Goal: Register for event/course

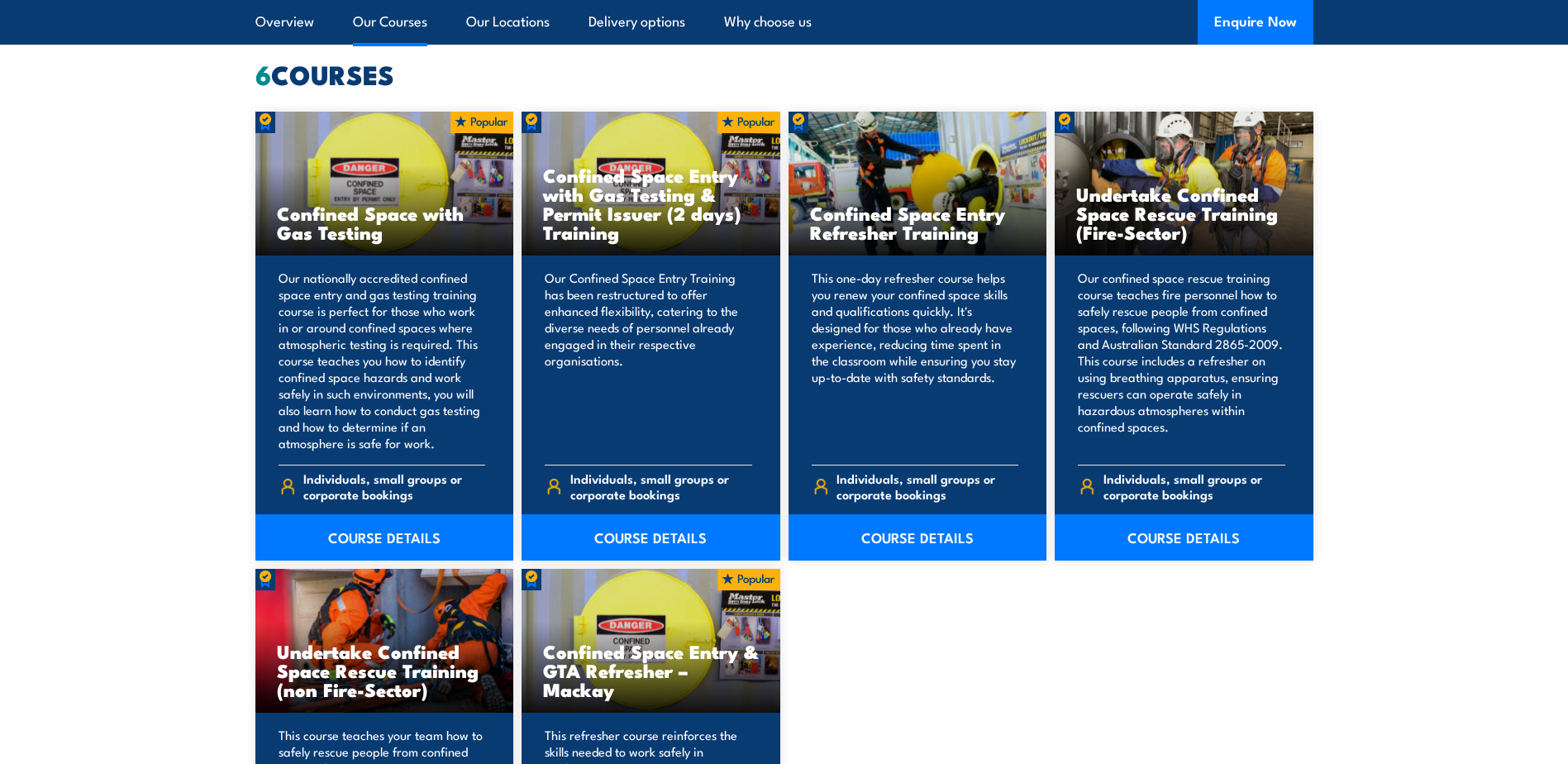
scroll to position [1322, 0]
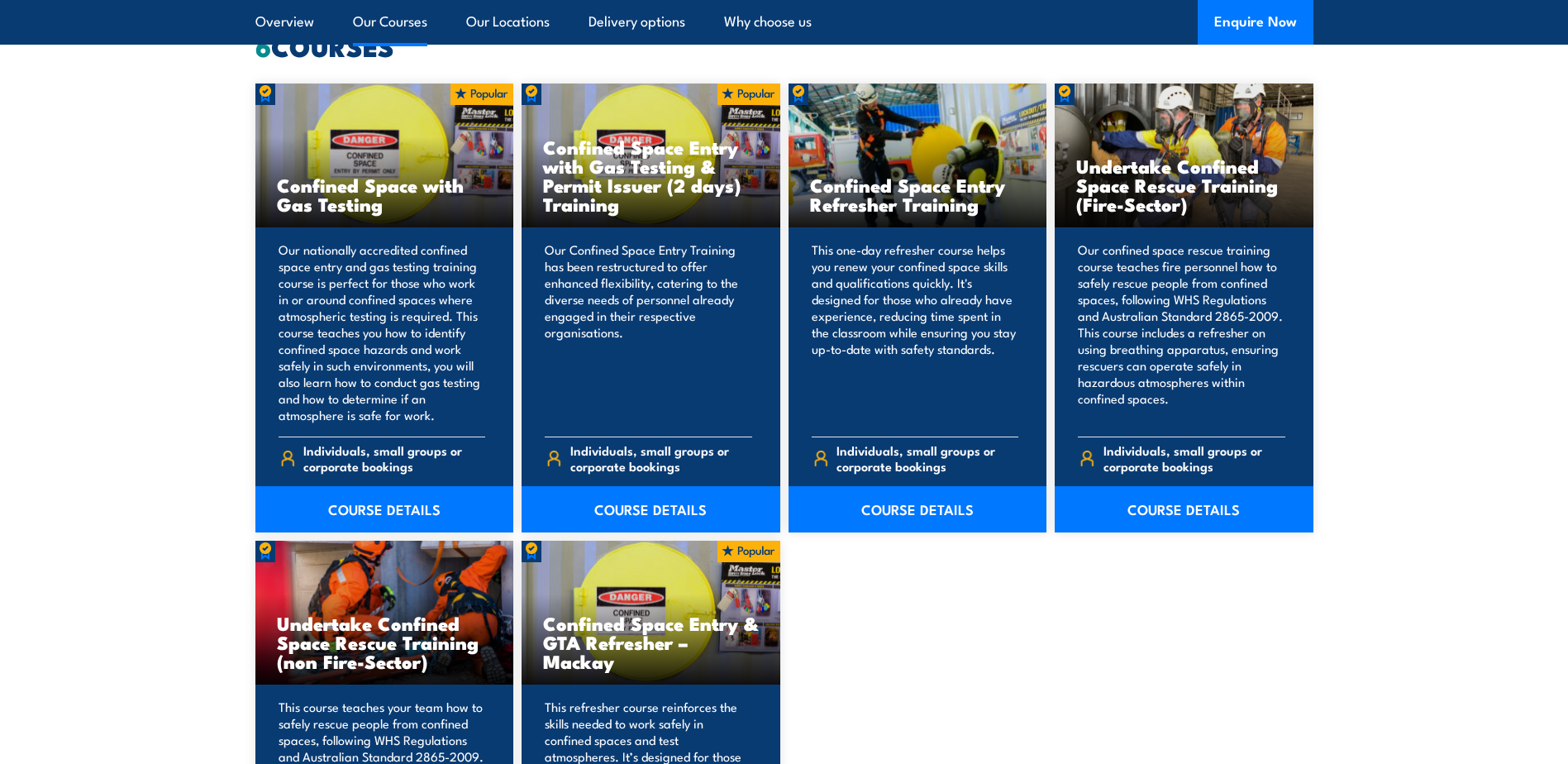
click at [405, 17] on link "Our Courses" at bounding box center [390, 22] width 74 height 44
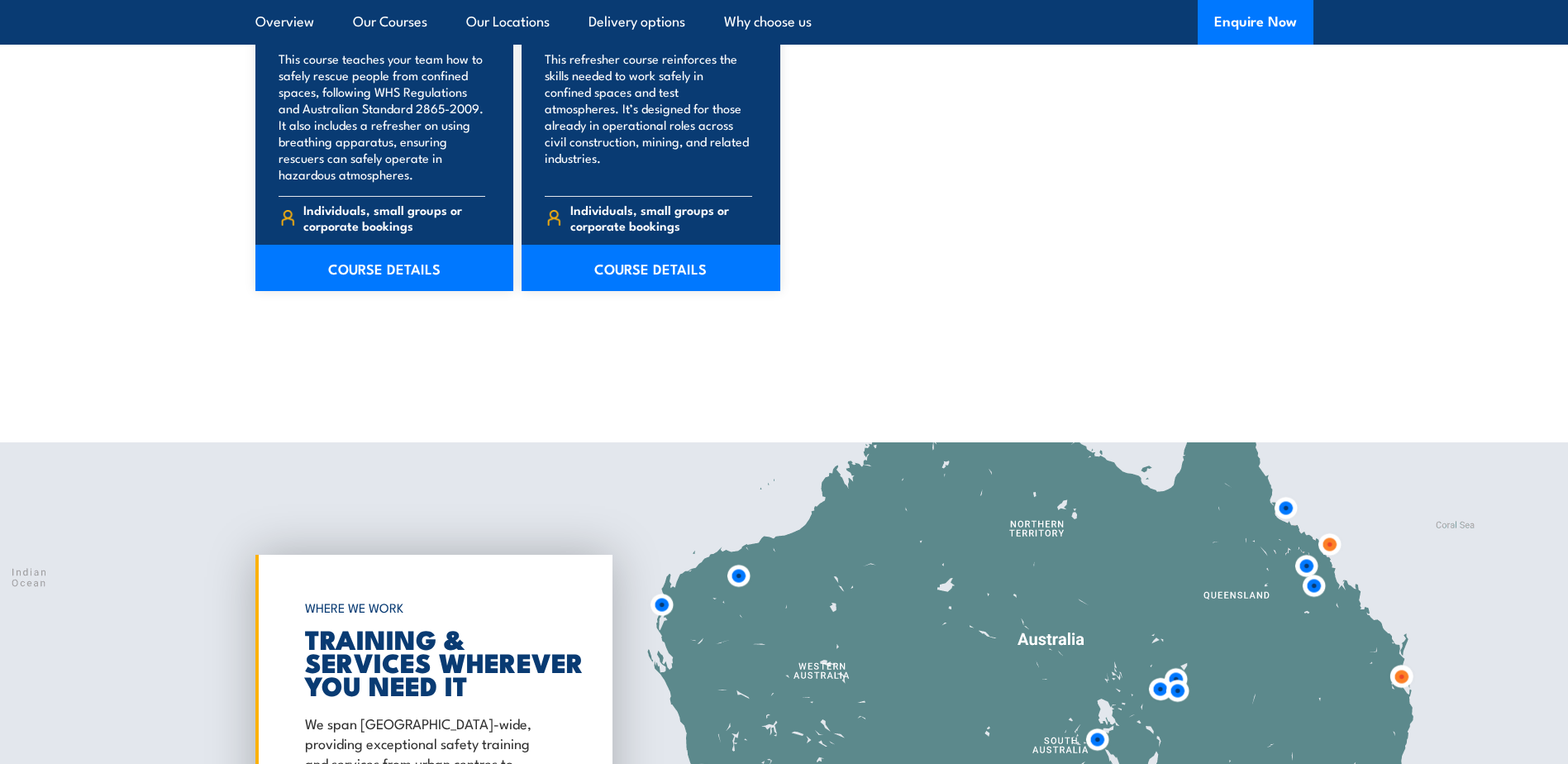
scroll to position [2349, 0]
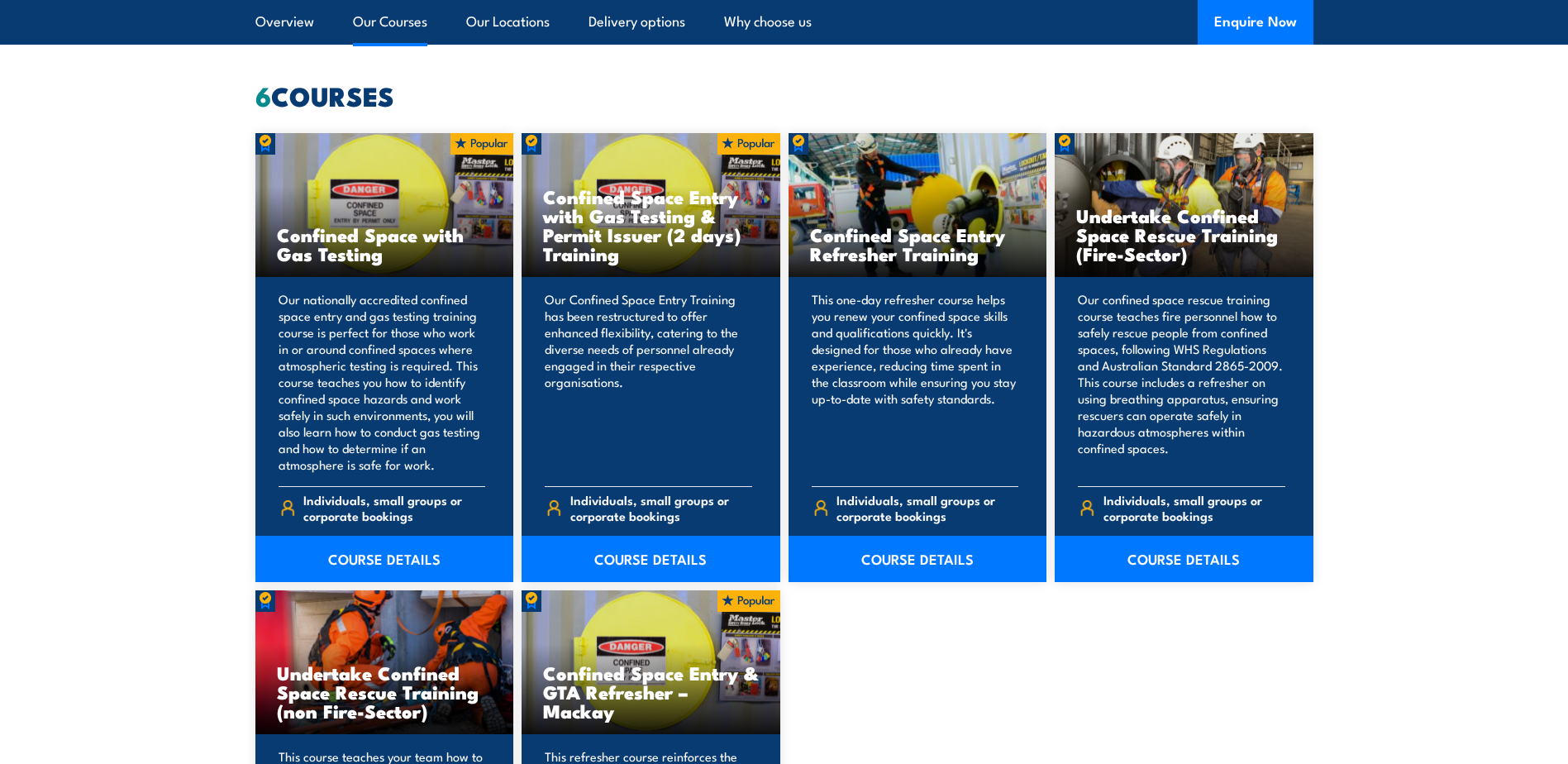
scroll to position [1254, 0]
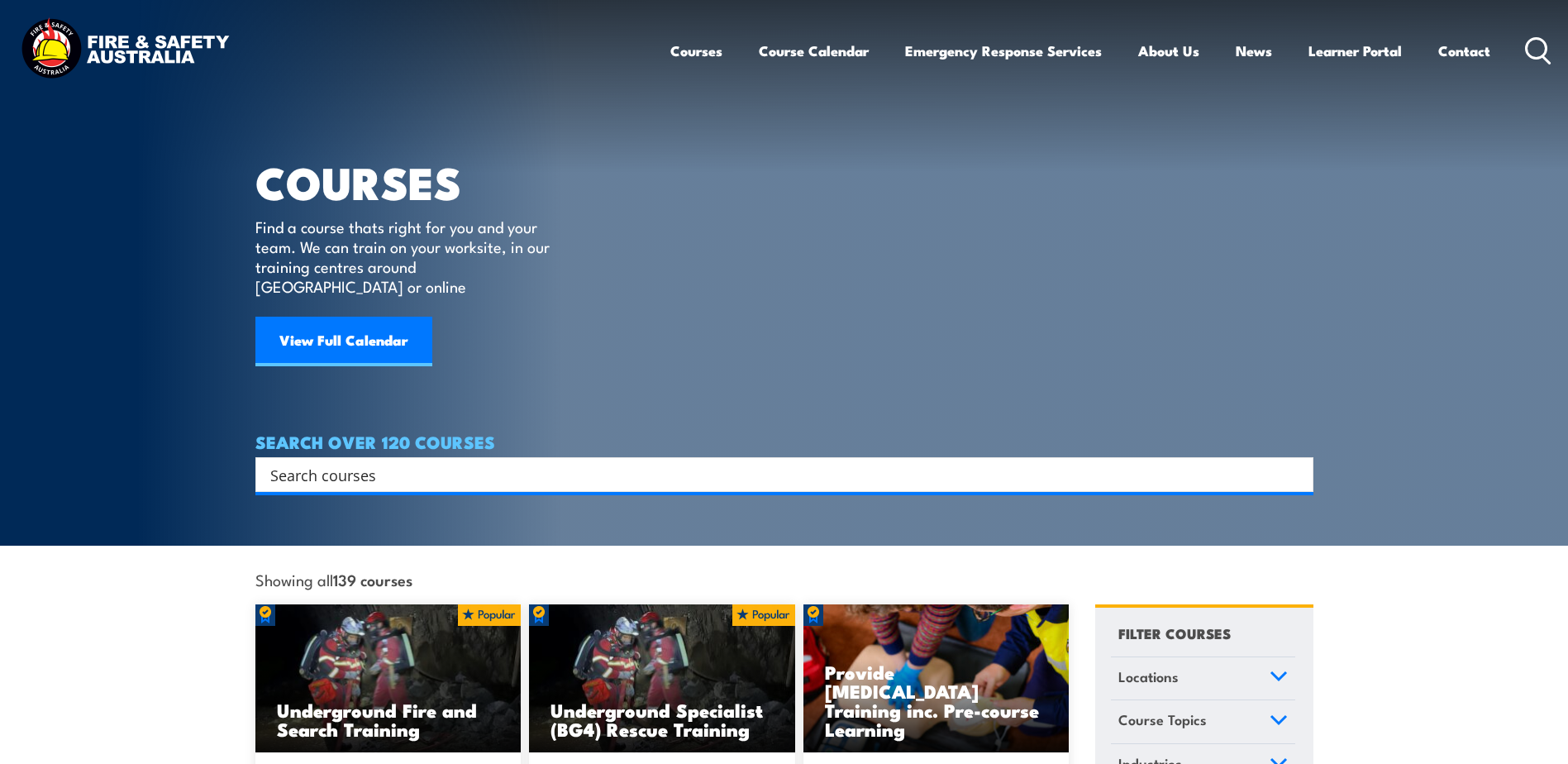
click at [316, 462] on input "Search input" at bounding box center [774, 474] width 1007 height 25
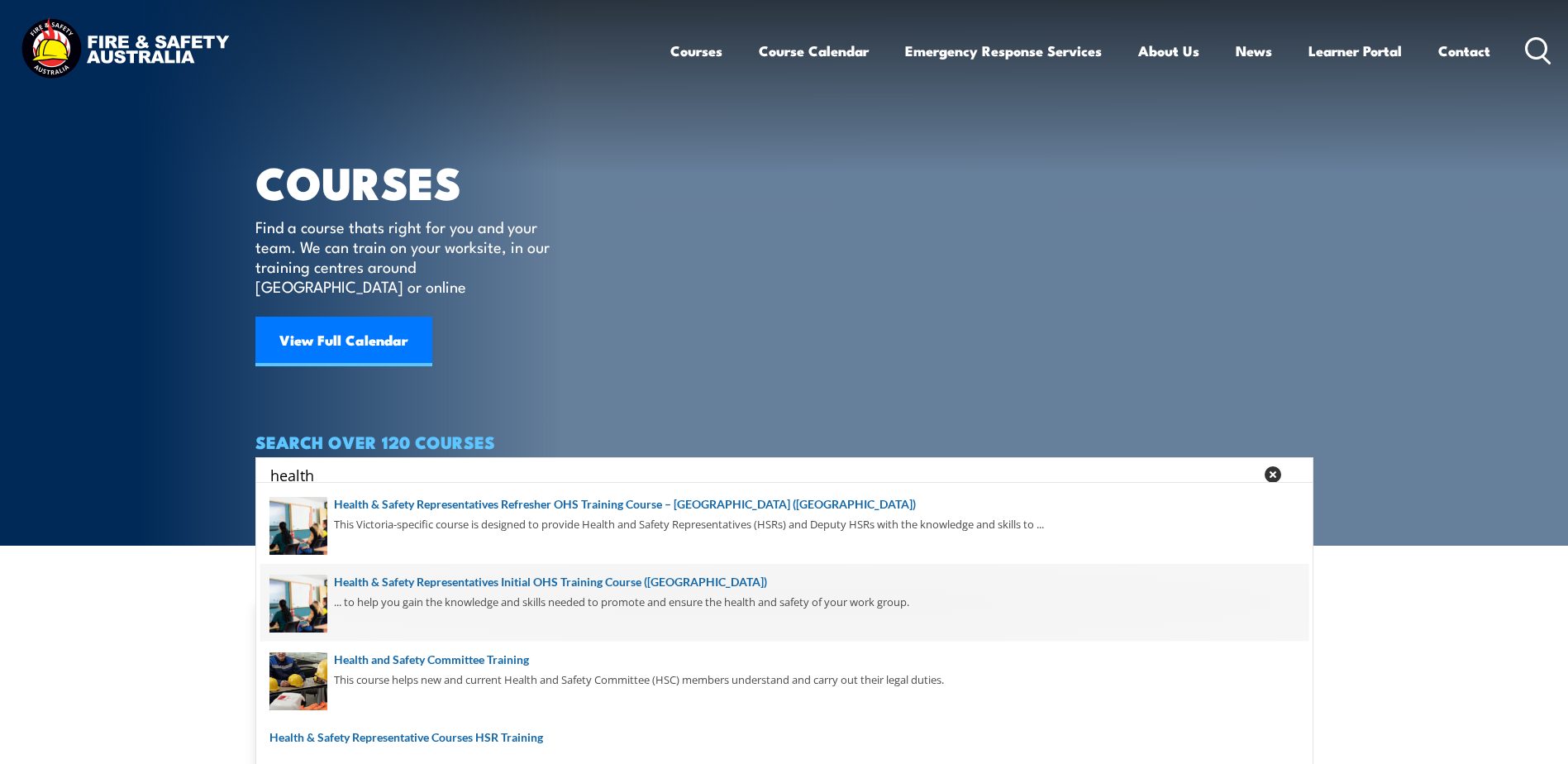
type input "health"
click at [452, 584] on span at bounding box center [784, 602] width 1049 height 78
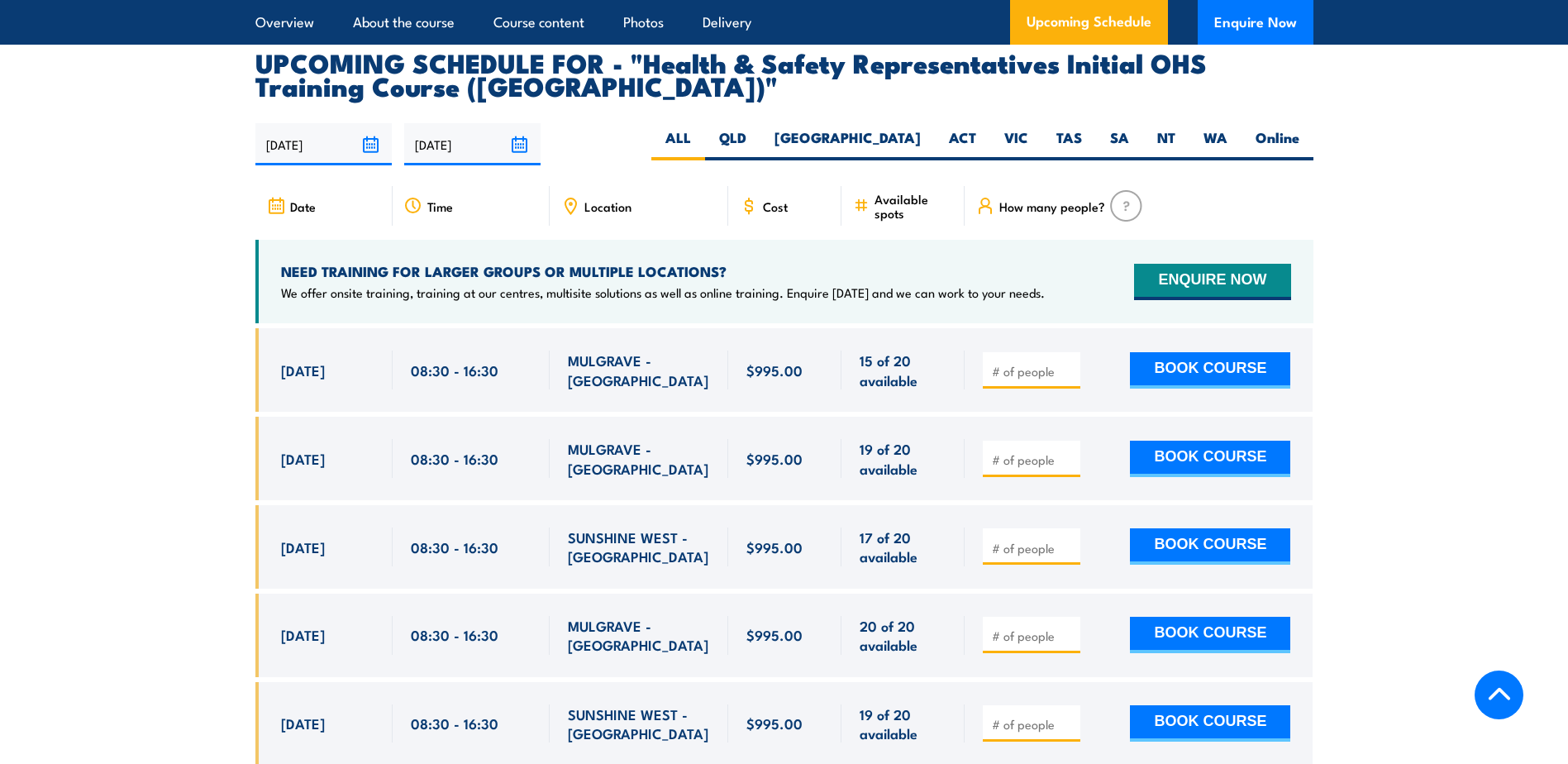
scroll to position [2810, 0]
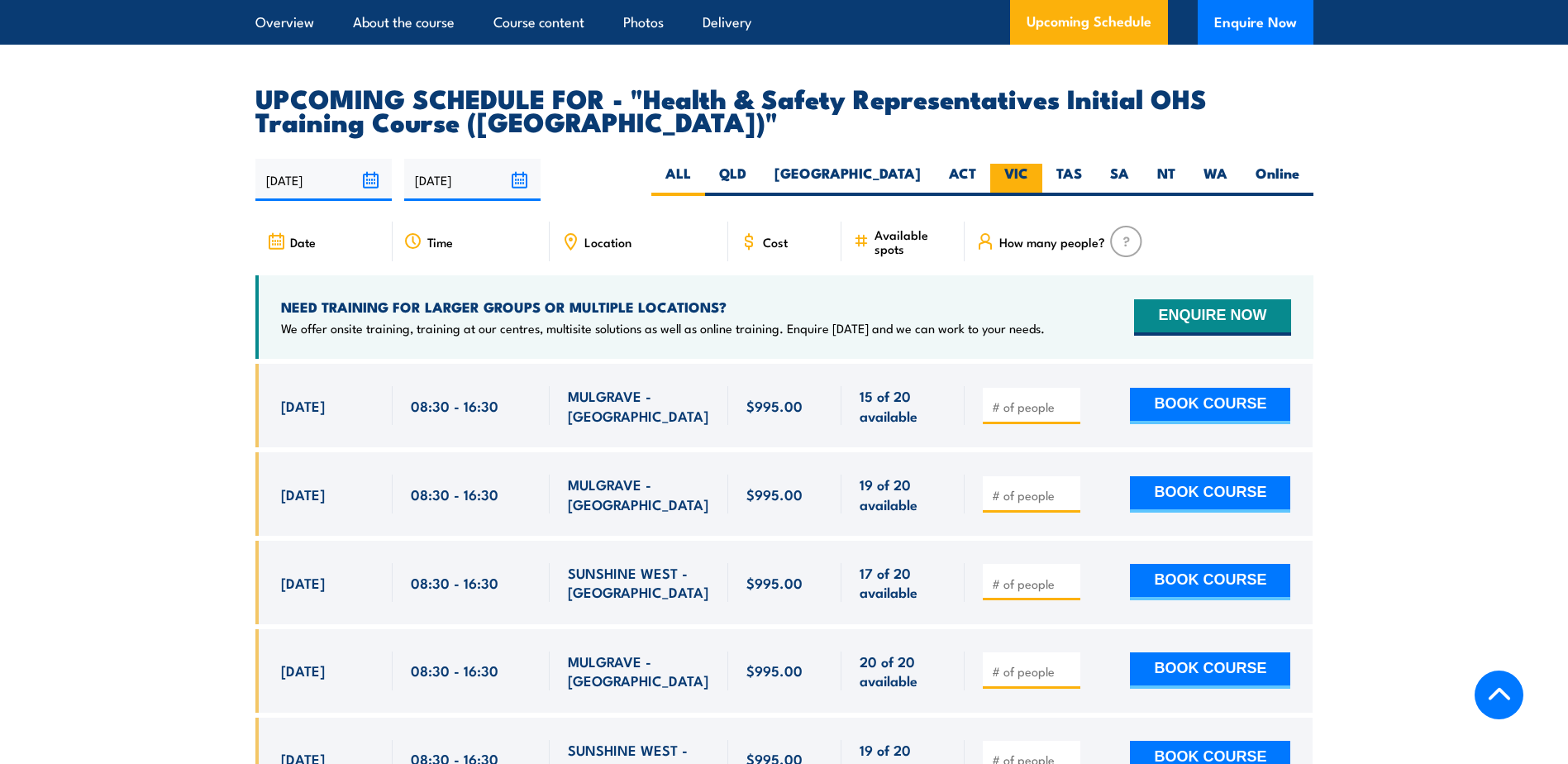
click at [1011, 163] on label "VIC" at bounding box center [1016, 179] width 52 height 32
click at [1028, 163] on input "VIC" at bounding box center [1034, 169] width 11 height 11
radio input "true"
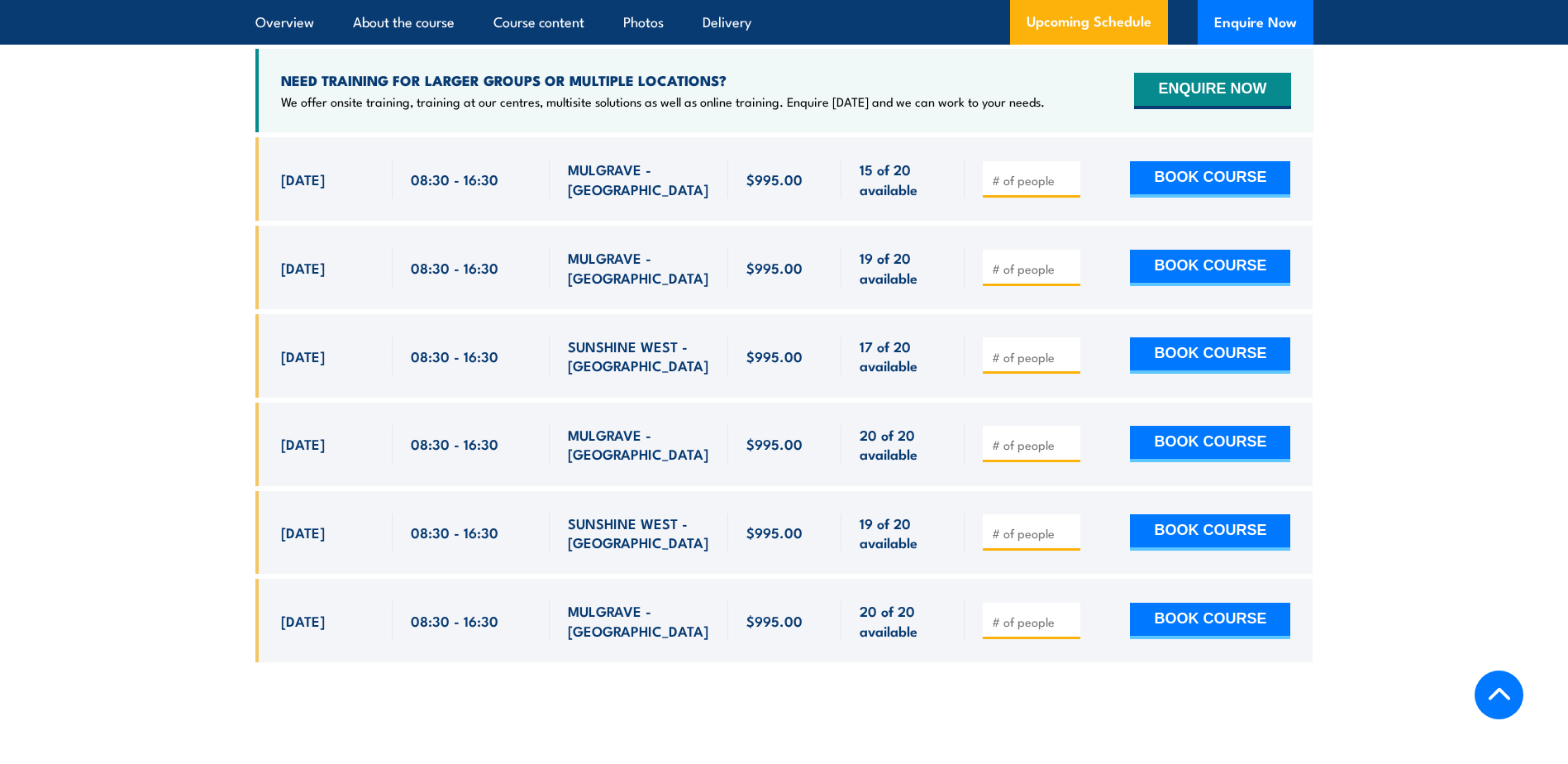
scroll to position [2954, 0]
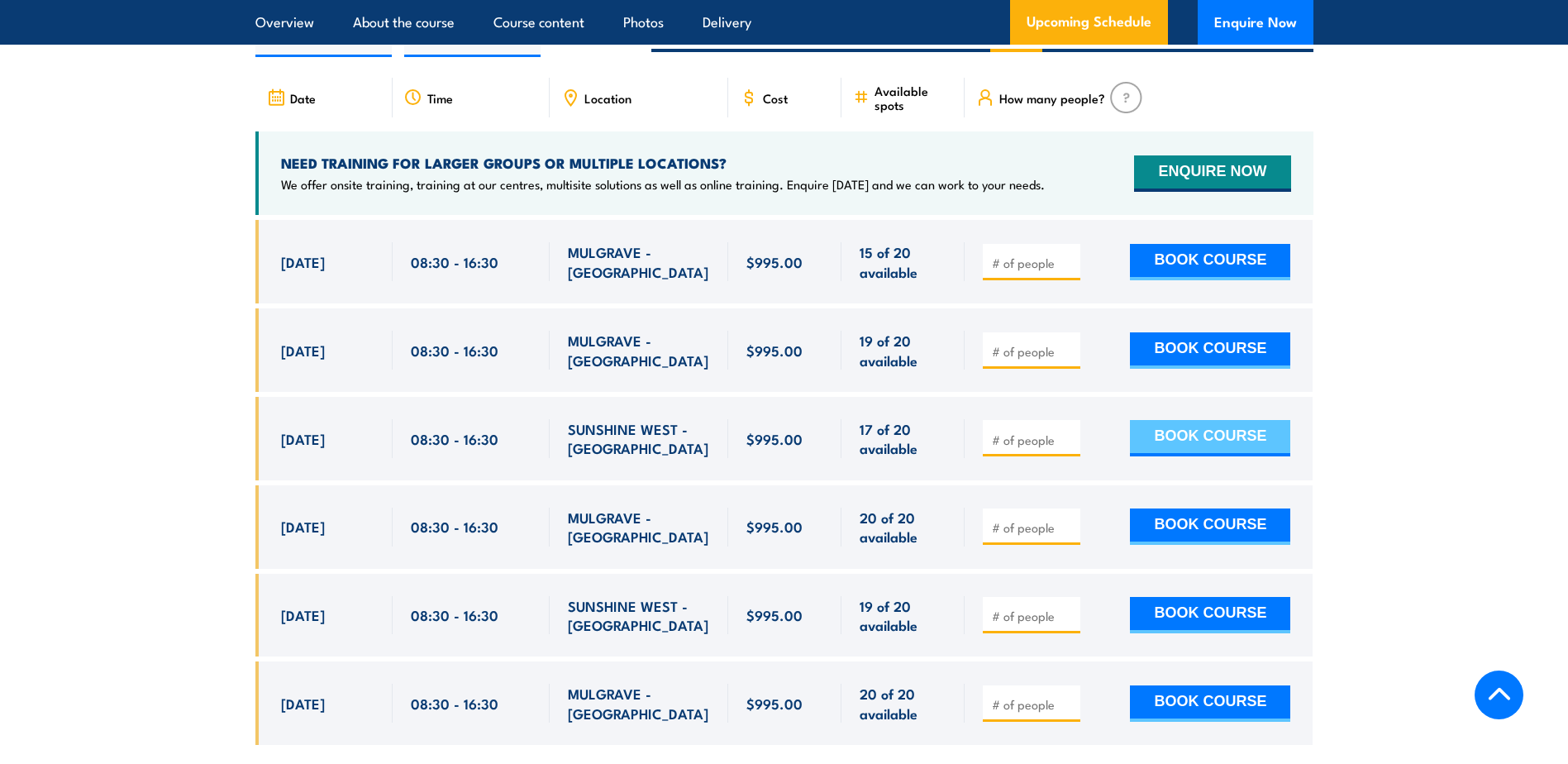
click at [1170, 420] on button "BOOK COURSE" at bounding box center [1210, 437] width 161 height 36
click at [1069, 431] on input "1" at bounding box center [1034, 439] width 83 height 17
click at [1069, 431] on input "2" at bounding box center [1034, 439] width 83 height 17
click at [1069, 431] on input "3" at bounding box center [1034, 439] width 83 height 17
click at [1069, 431] on input "4" at bounding box center [1034, 439] width 83 height 17
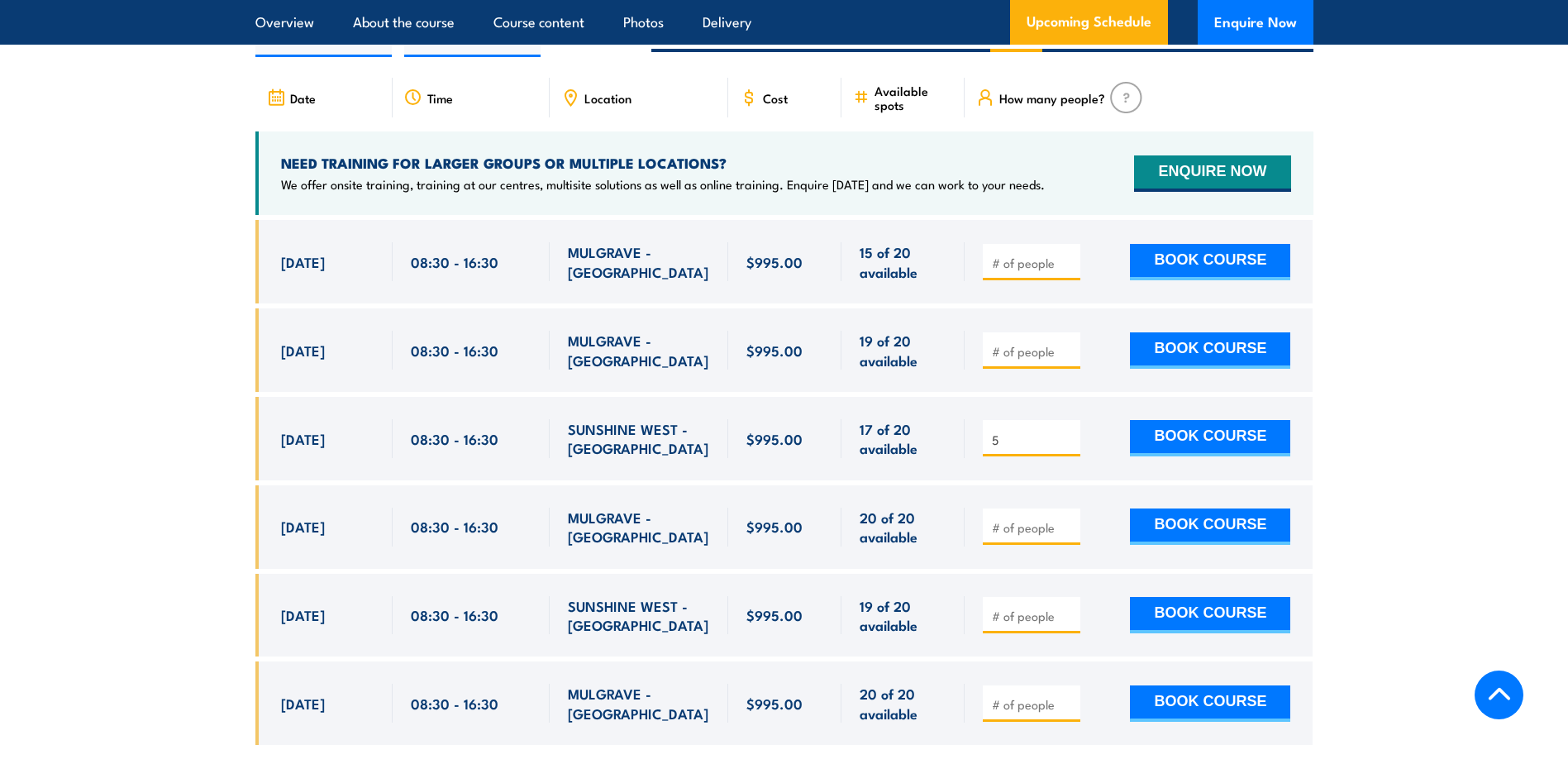
type input "5"
click at [1069, 431] on input "5" at bounding box center [1034, 439] width 83 height 17
click at [1170, 420] on button "BOOK COURSE" at bounding box center [1210, 437] width 161 height 36
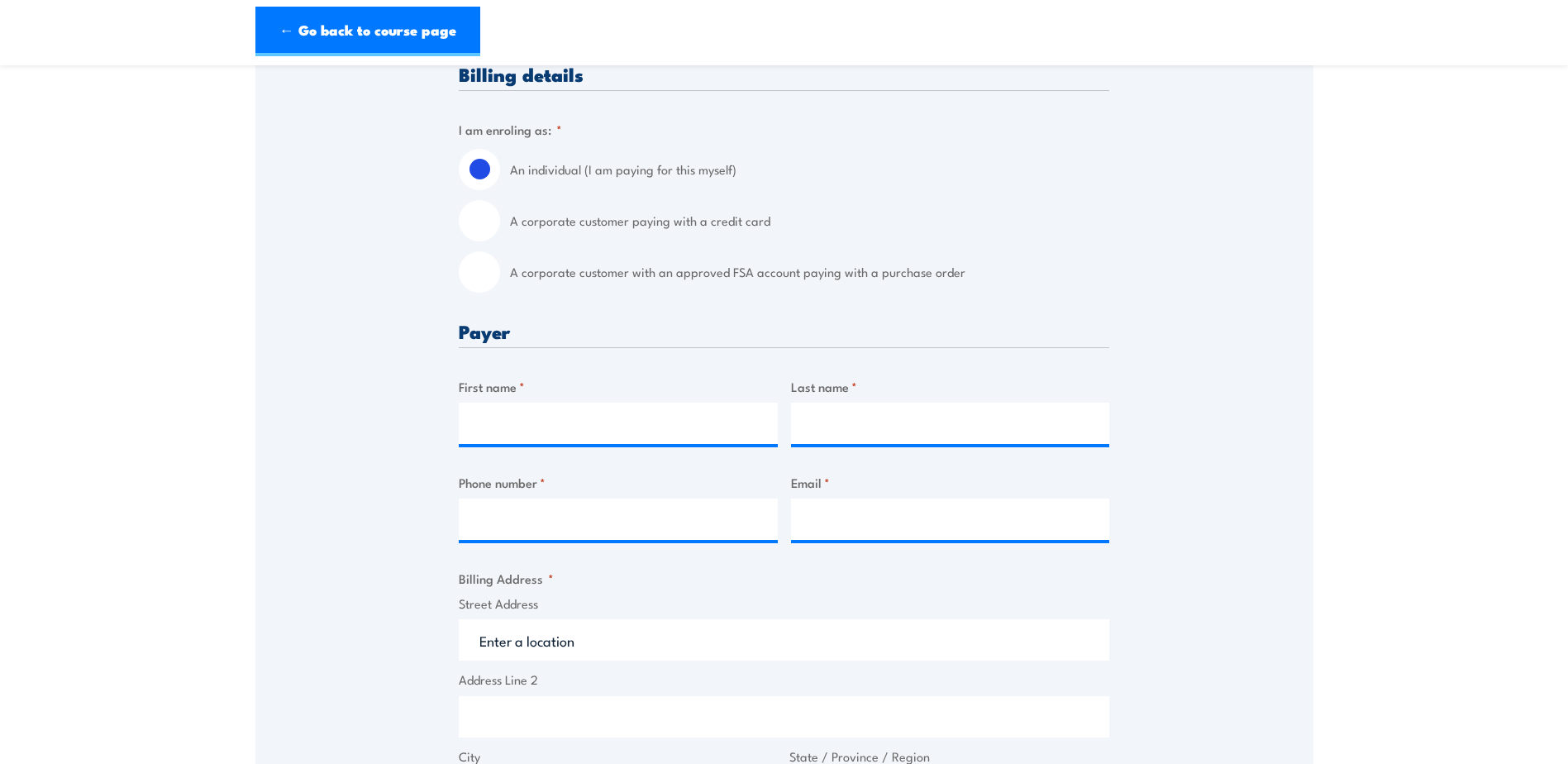
scroll to position [413, 0]
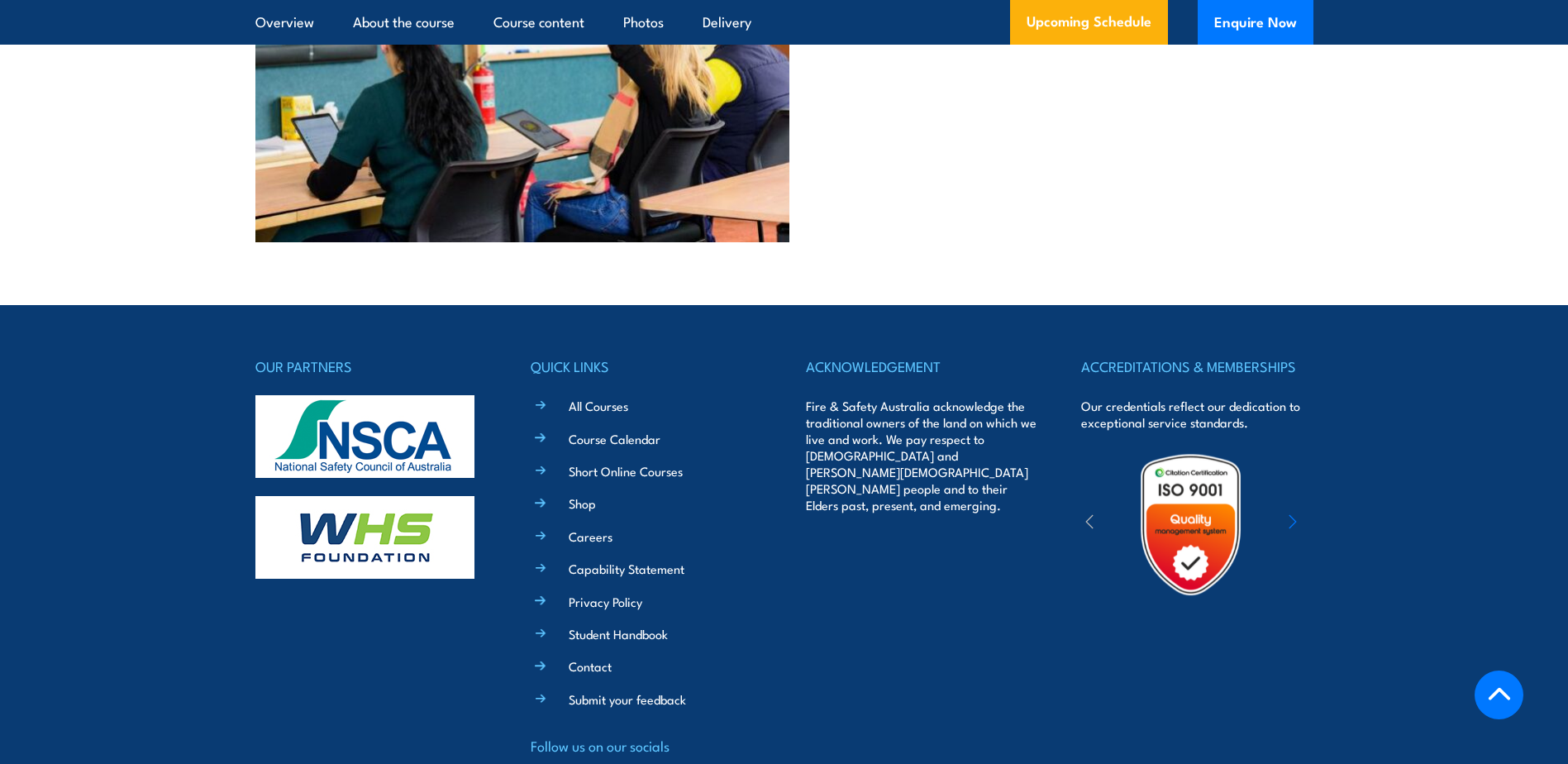
scroll to position [4690, 0]
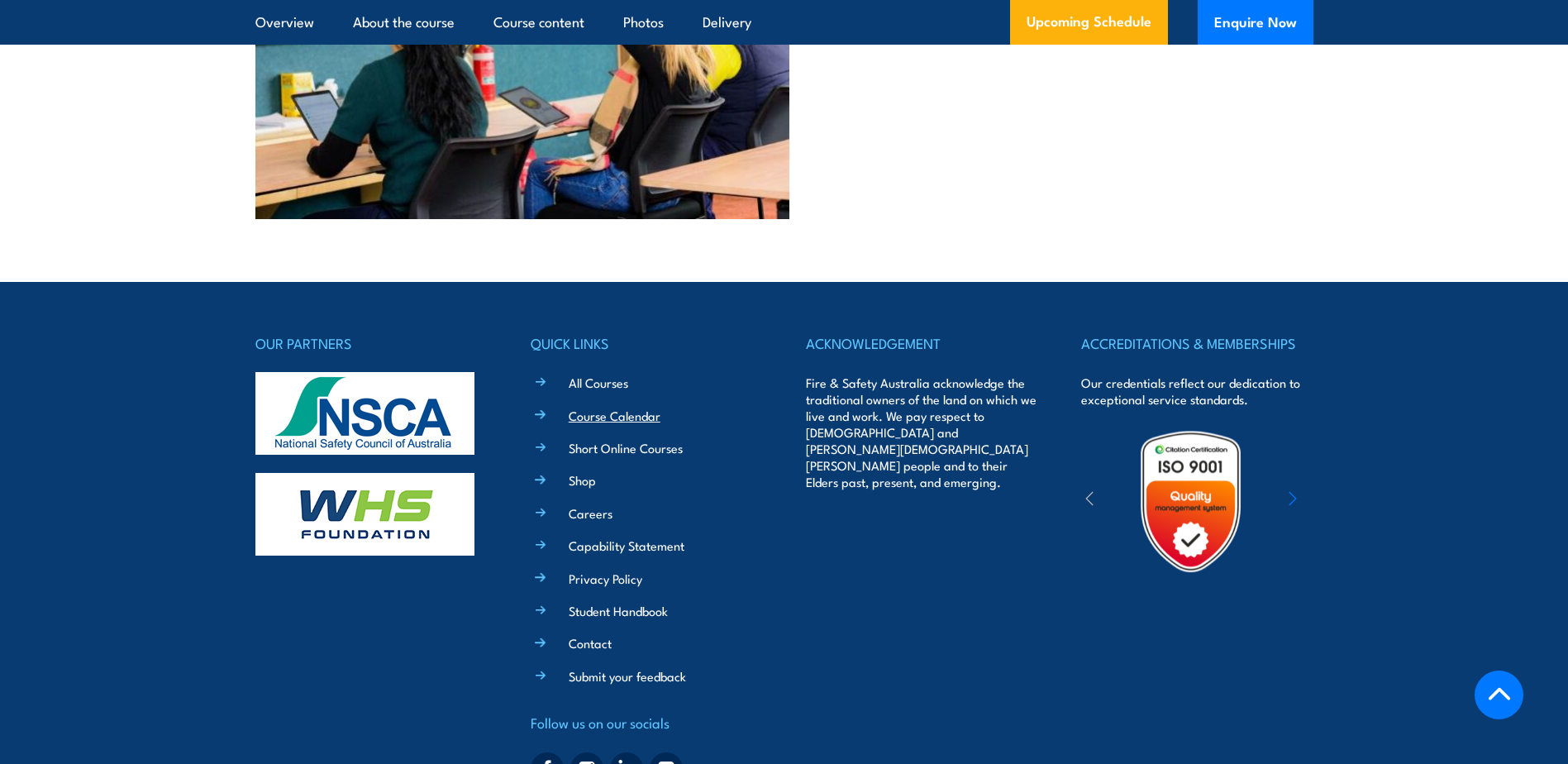
click at [597, 406] on link "Course Calendar" at bounding box center [615, 415] width 92 height 18
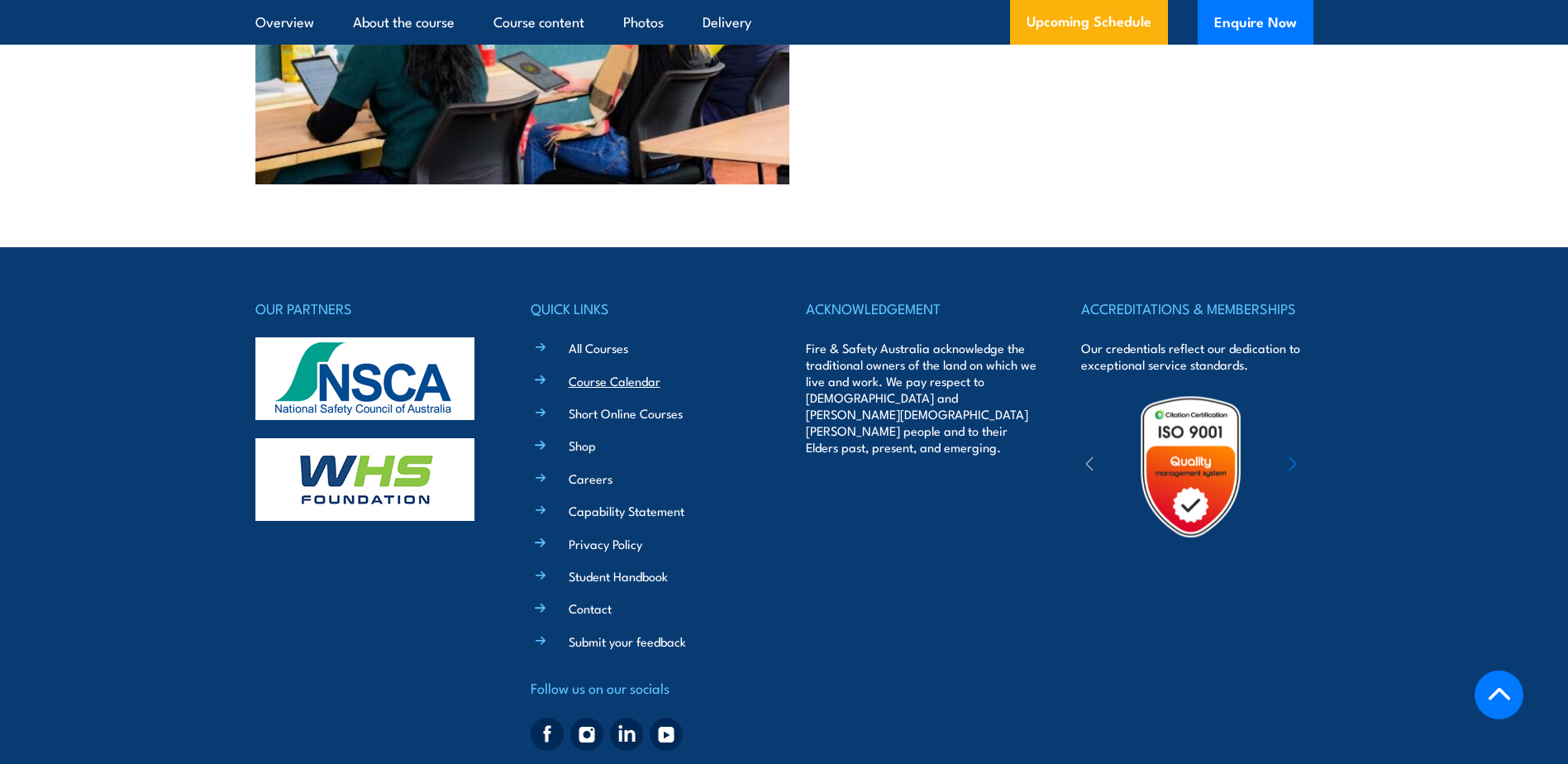
scroll to position [4743, 0]
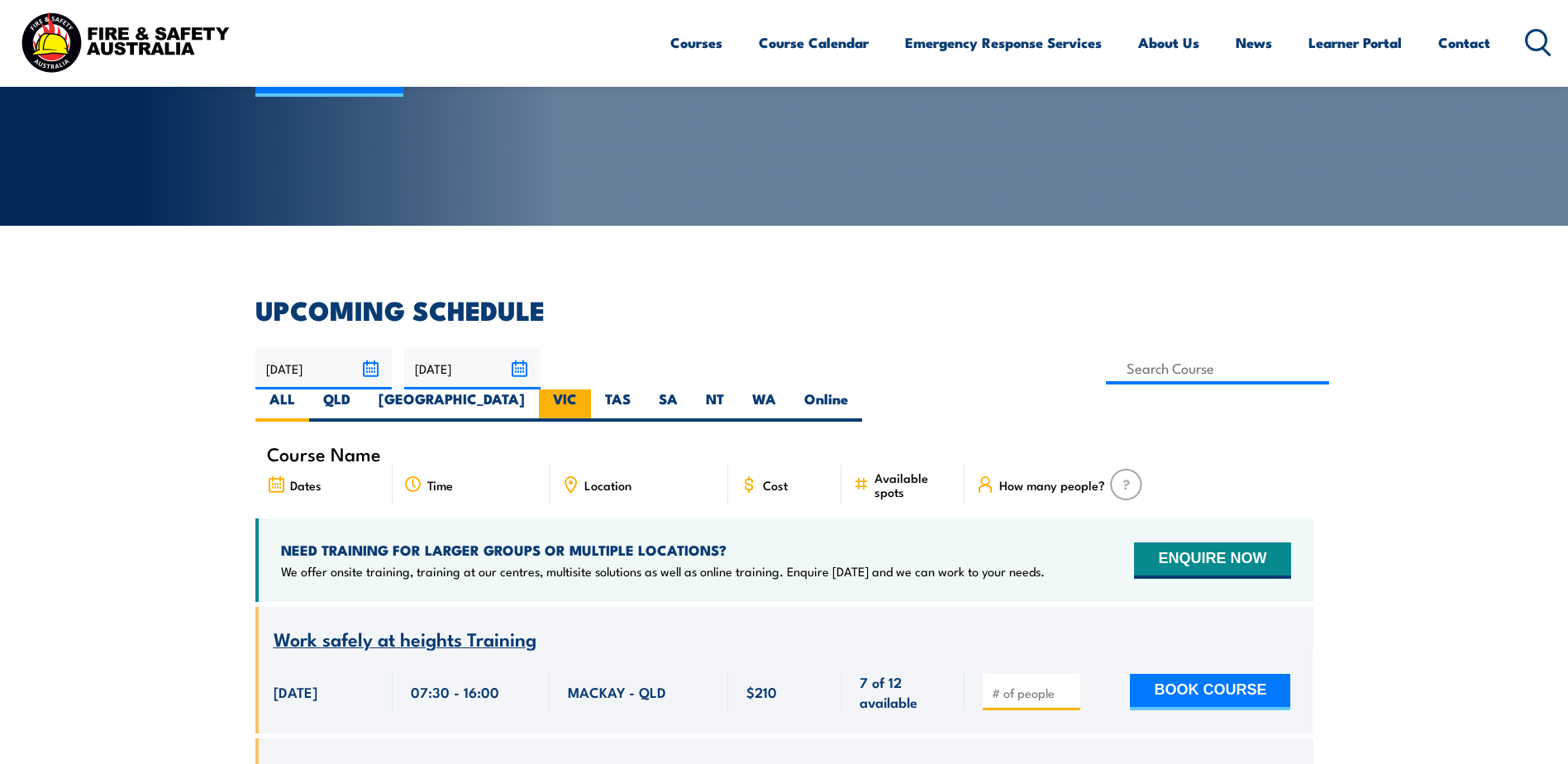
drag, startPoint x: 1011, startPoint y: 360, endPoint x: 1019, endPoint y: 369, distance: 12.0
click at [591, 390] on label "VIC" at bounding box center [564, 405] width 52 height 32
click at [587, 390] on input "VIC" at bounding box center [582, 395] width 11 height 11
radio input "true"
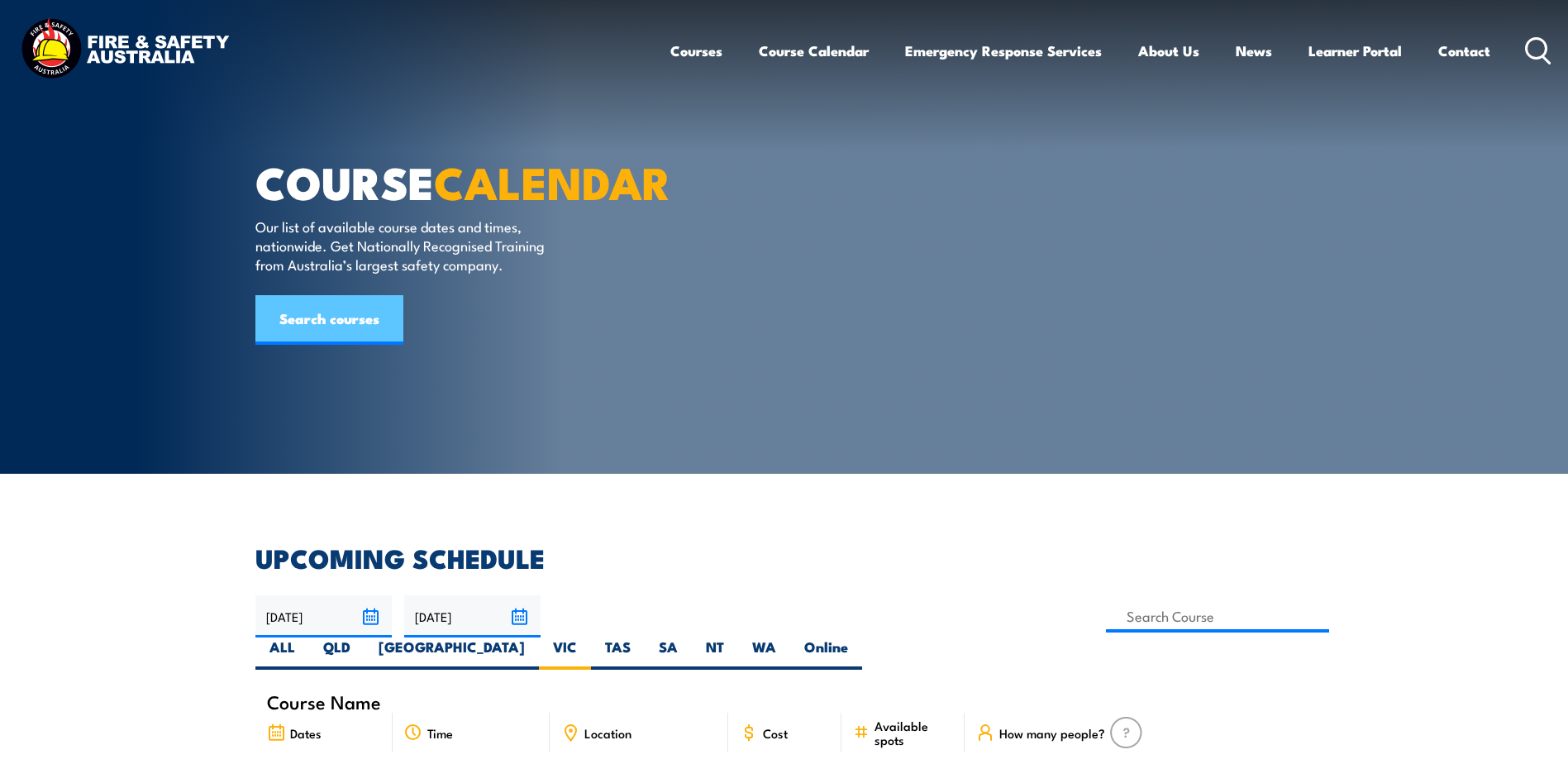
click at [325, 344] on link "Search courses" at bounding box center [330, 320] width 148 height 49
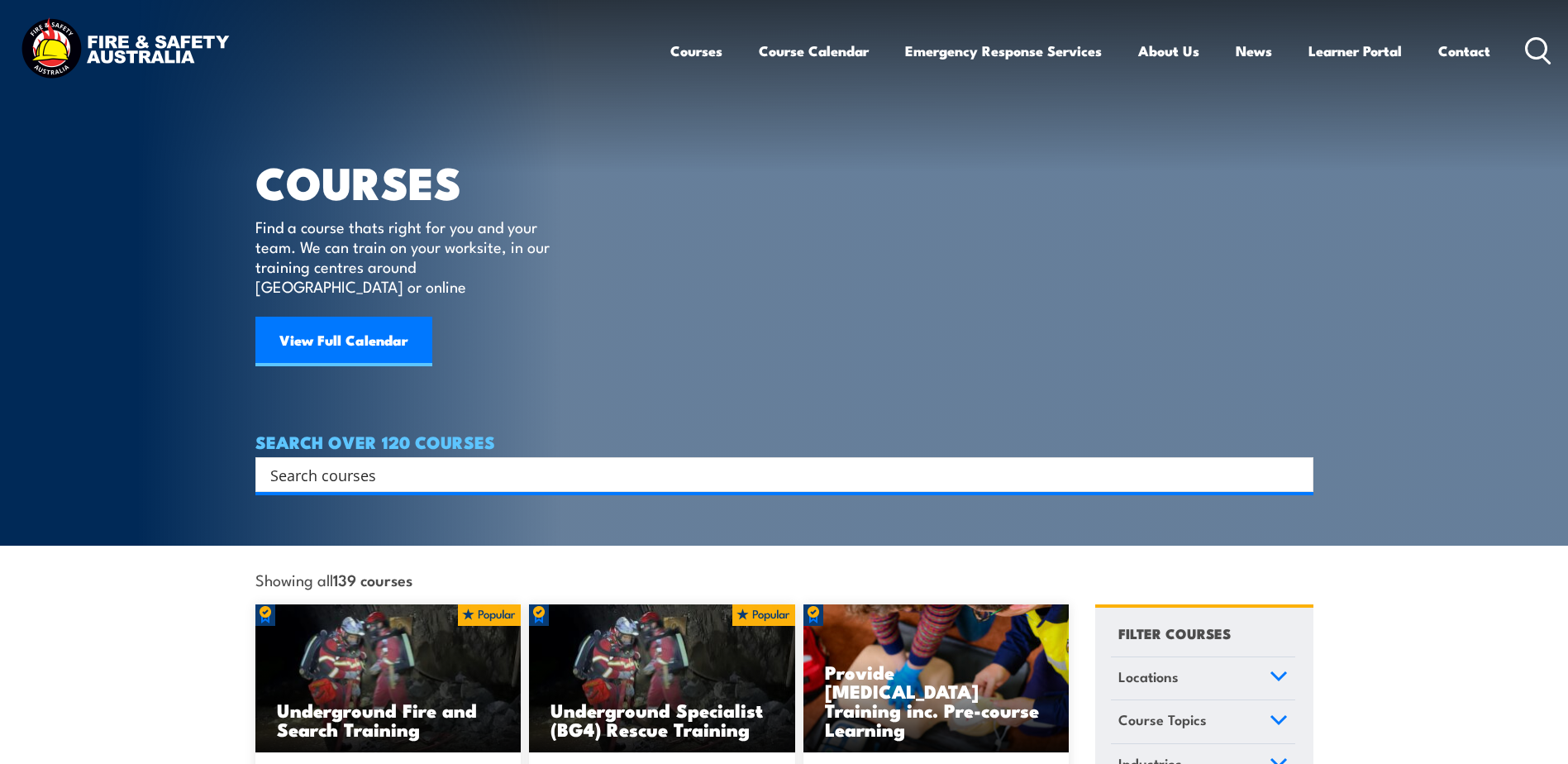
click at [338, 462] on input "Search input" at bounding box center [774, 474] width 1007 height 25
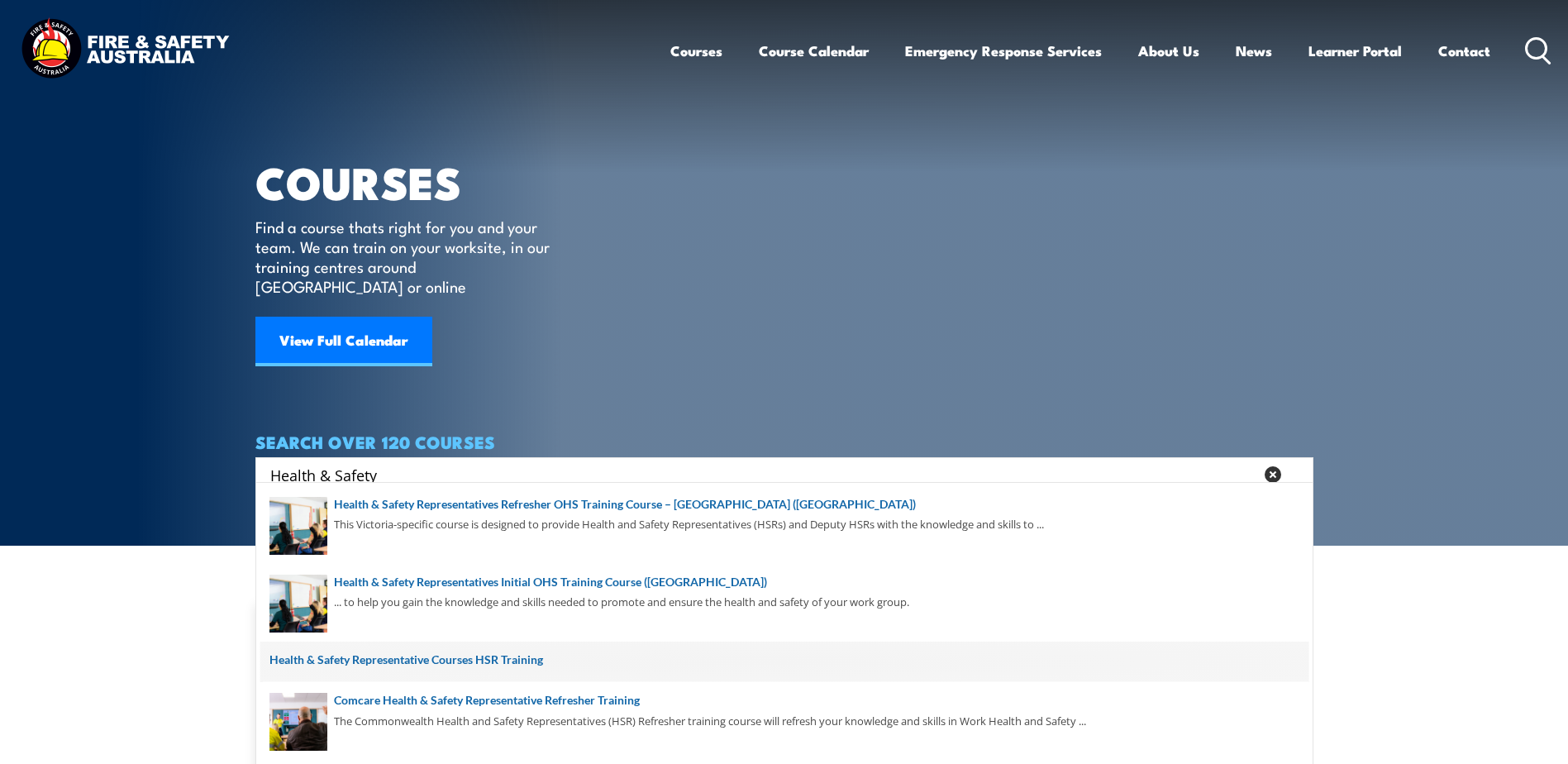
type input "Health & Safety"
click at [465, 659] on span at bounding box center [784, 662] width 1049 height 42
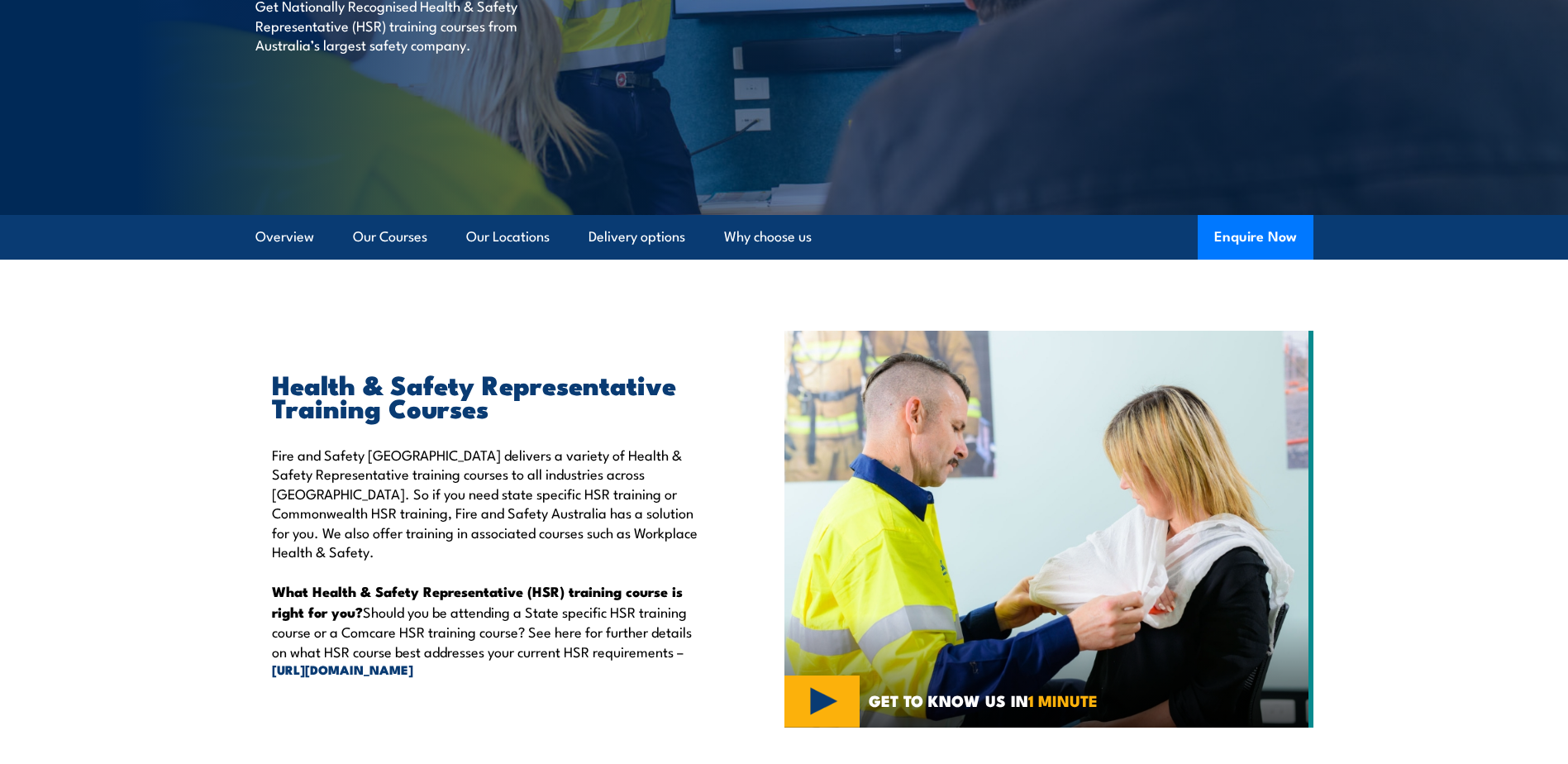
scroll to position [330, 0]
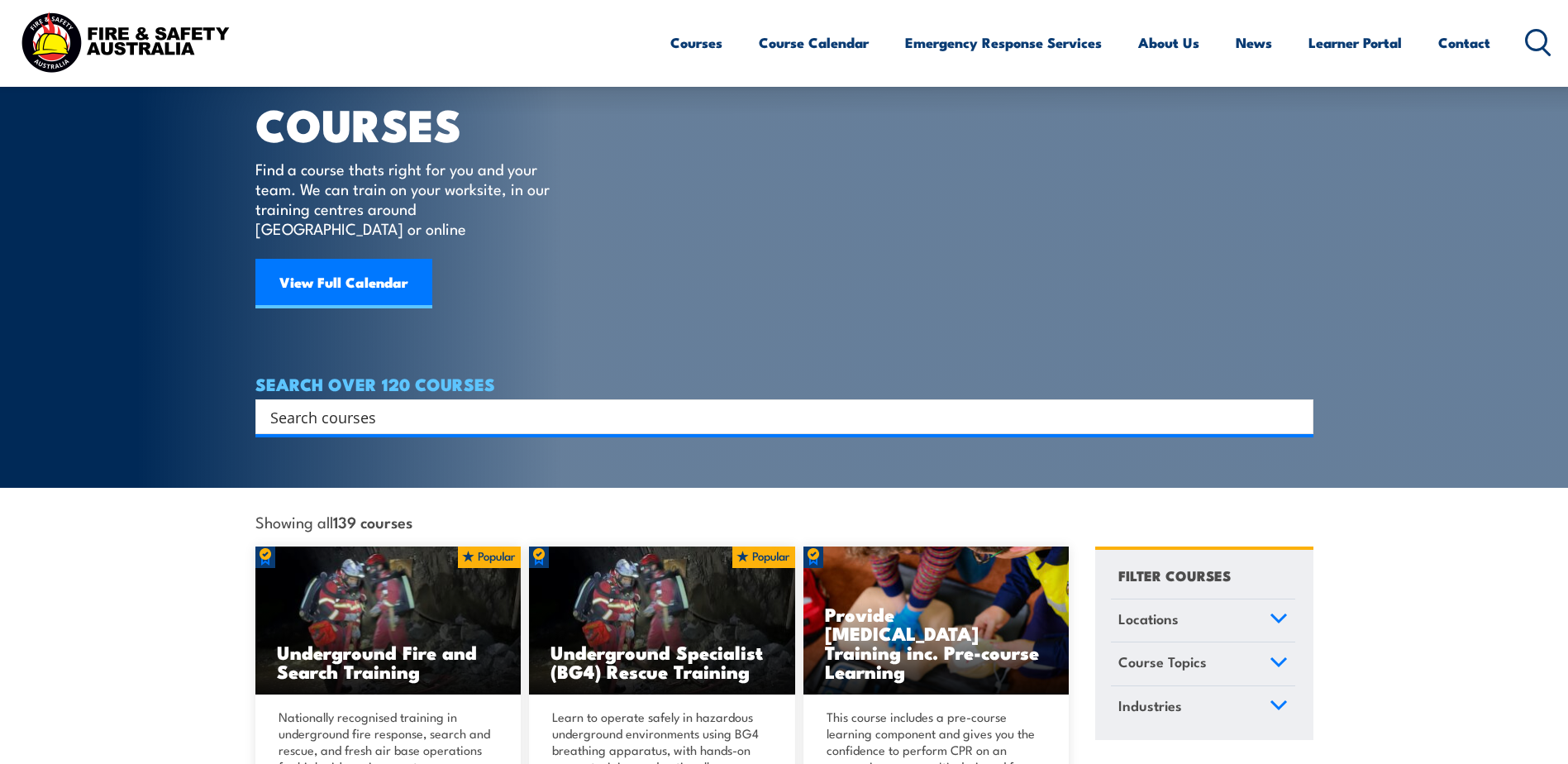
scroll to position [83, 0]
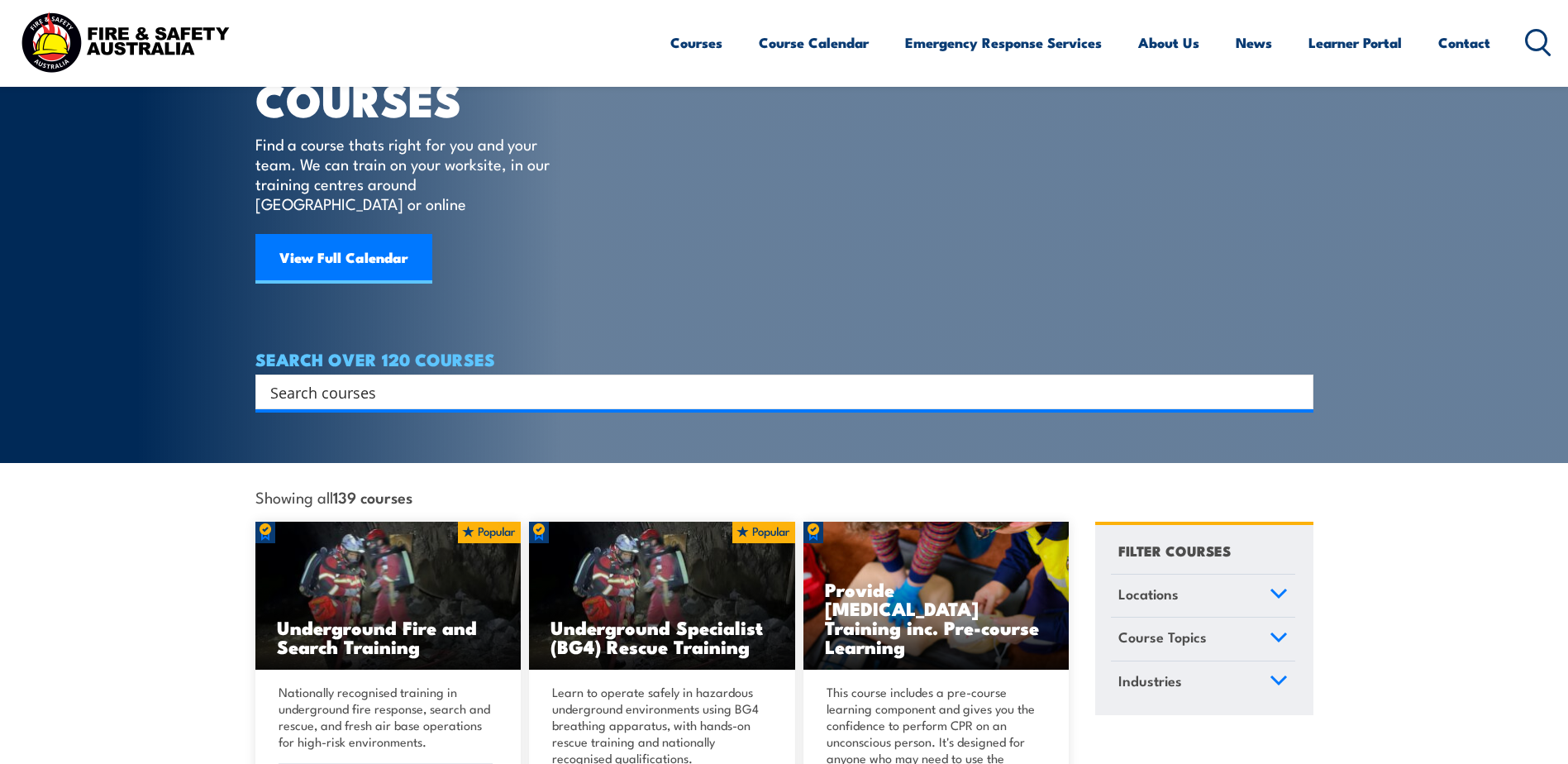
click at [295, 380] on input "Search input" at bounding box center [774, 392] width 1007 height 25
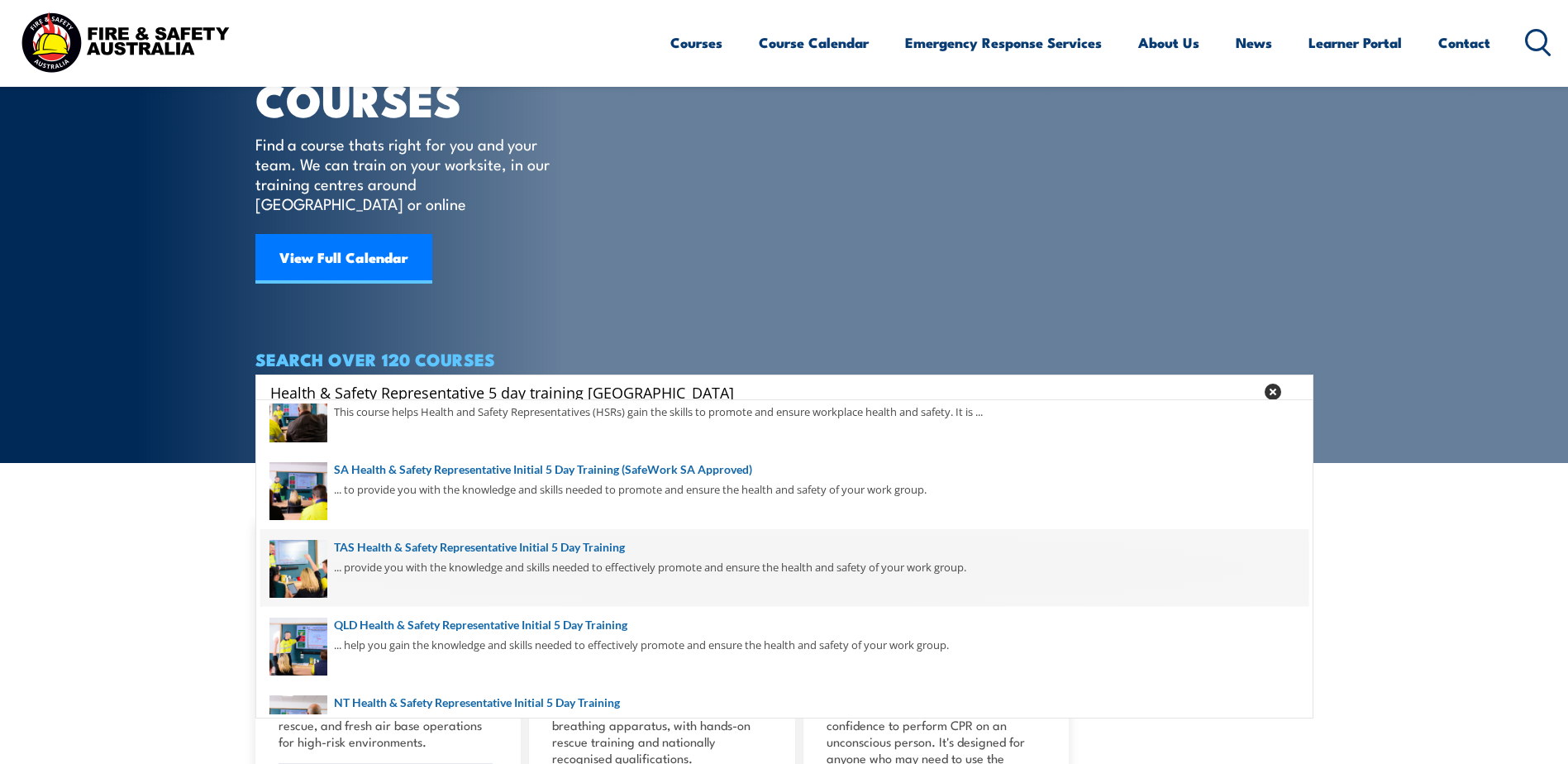
scroll to position [0, 0]
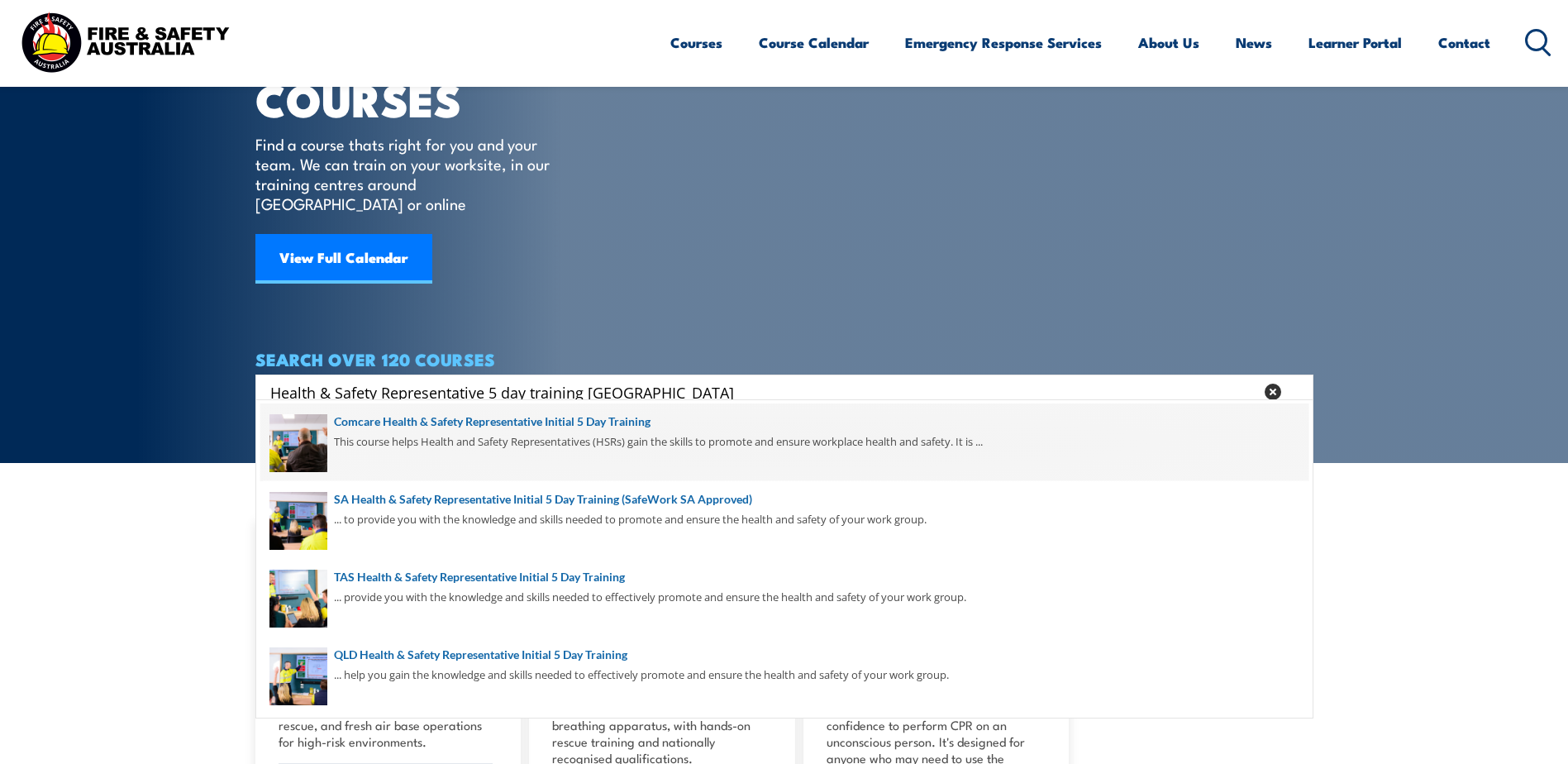
type input "Health & Safety Representative 5 day training Victoria"
click at [458, 421] on span at bounding box center [784, 443] width 1049 height 78
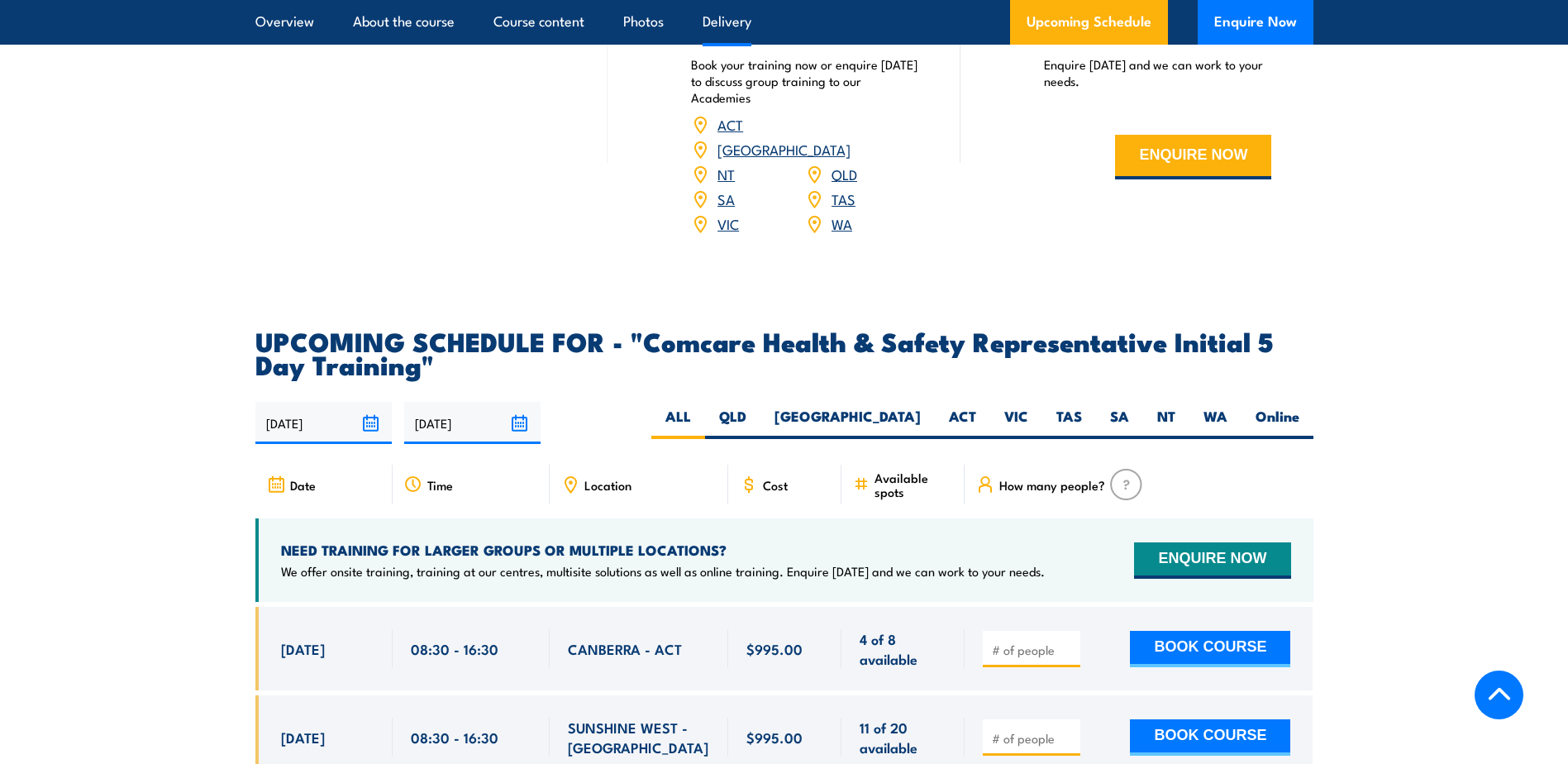
scroll to position [2645, 0]
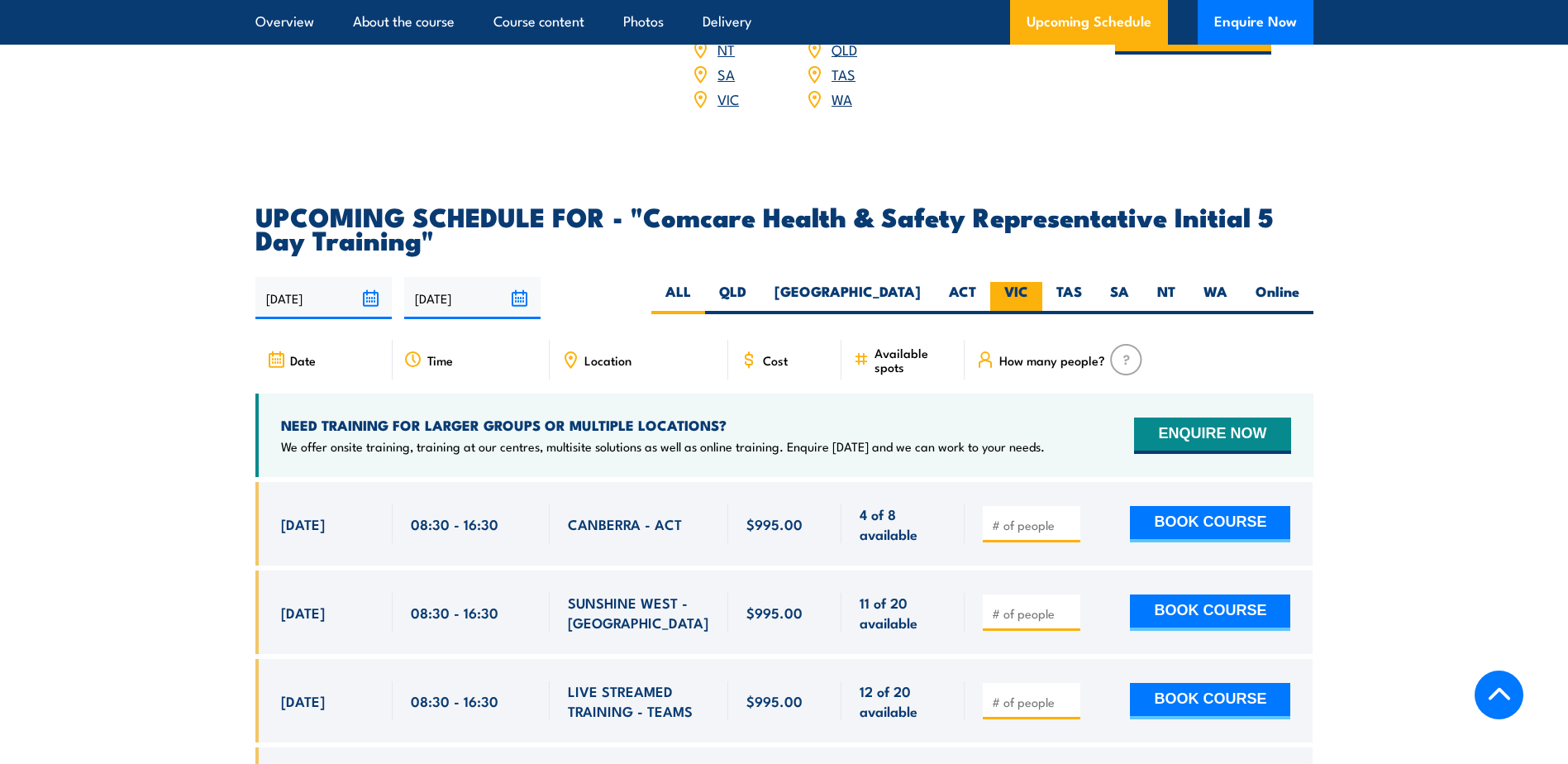
click at [1011, 282] on label "VIC" at bounding box center [1016, 298] width 52 height 32
click at [1028, 282] on input "VIC" at bounding box center [1034, 287] width 11 height 11
radio input "true"
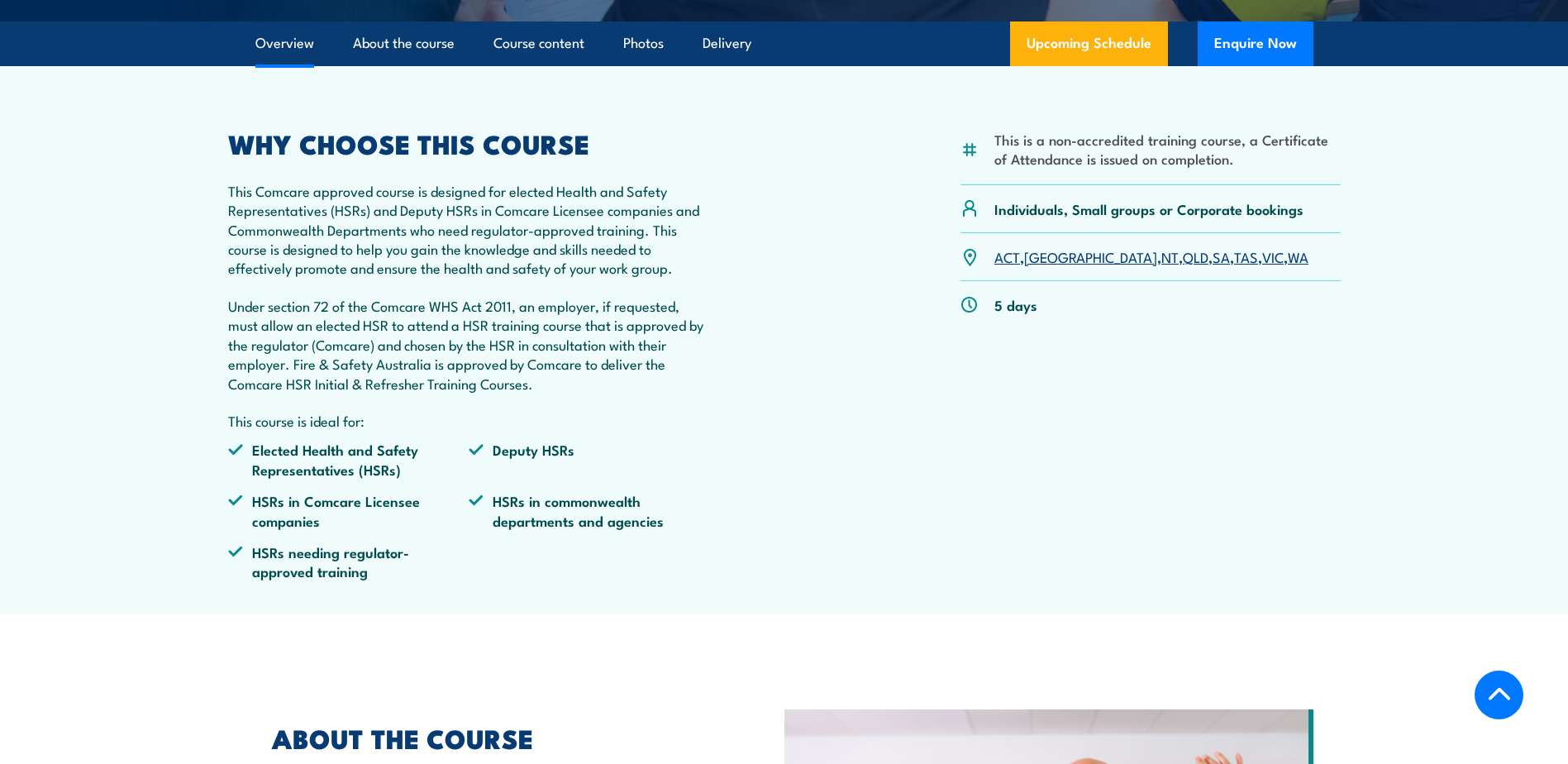
scroll to position [510, 0]
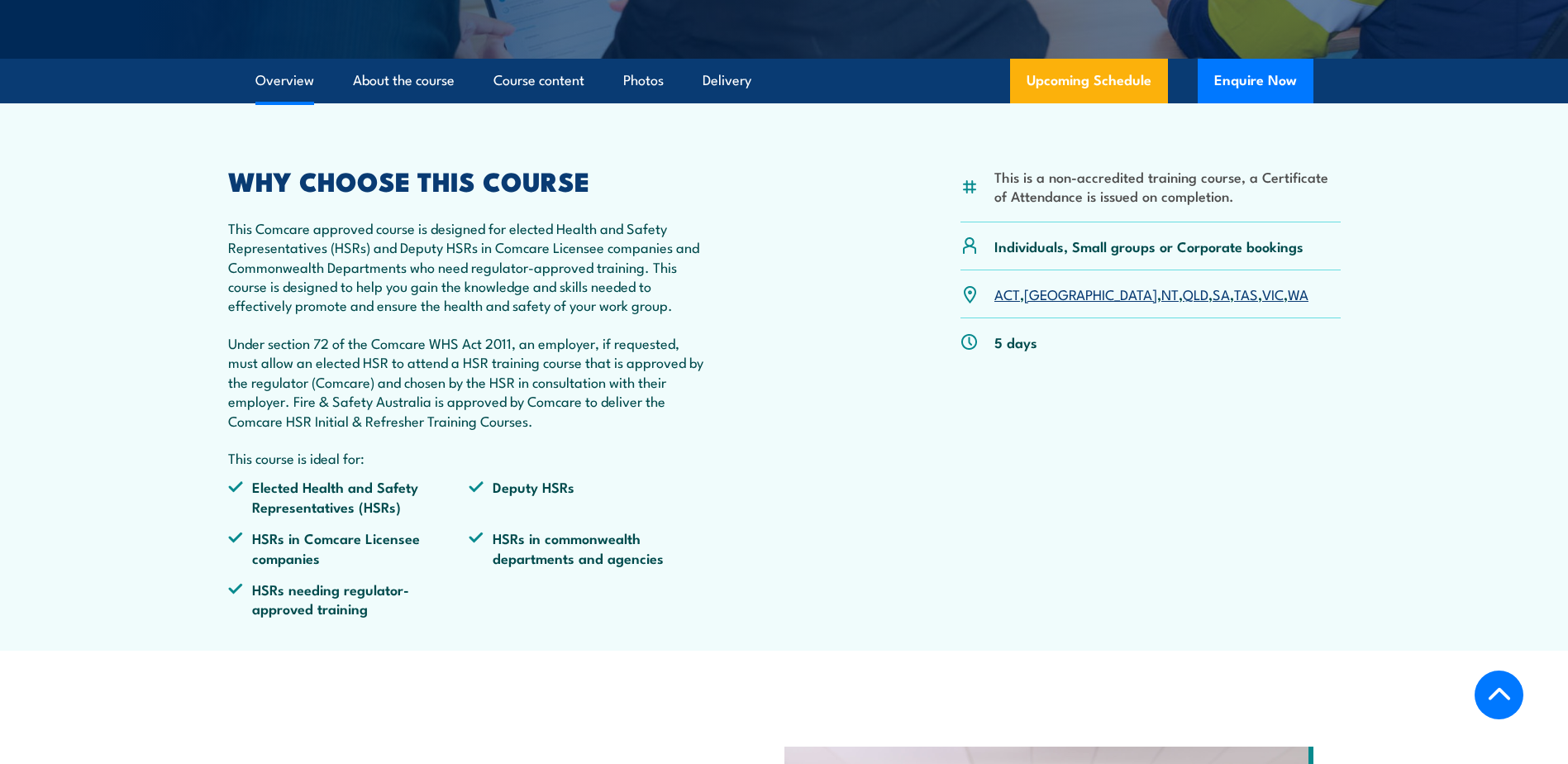
click at [1262, 296] on link "VIC" at bounding box center [1273, 293] width 21 height 19
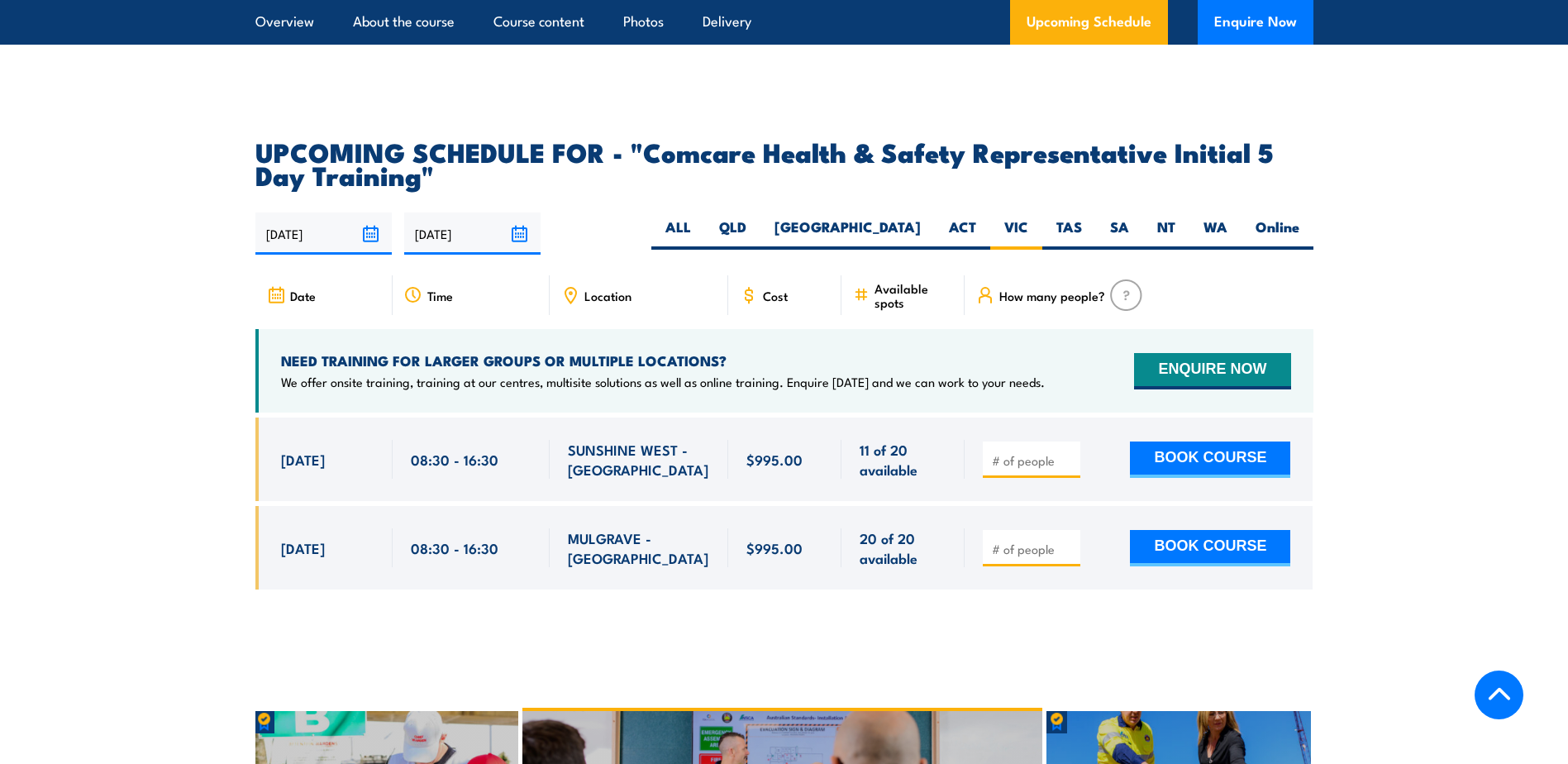
scroll to position [2825, 0]
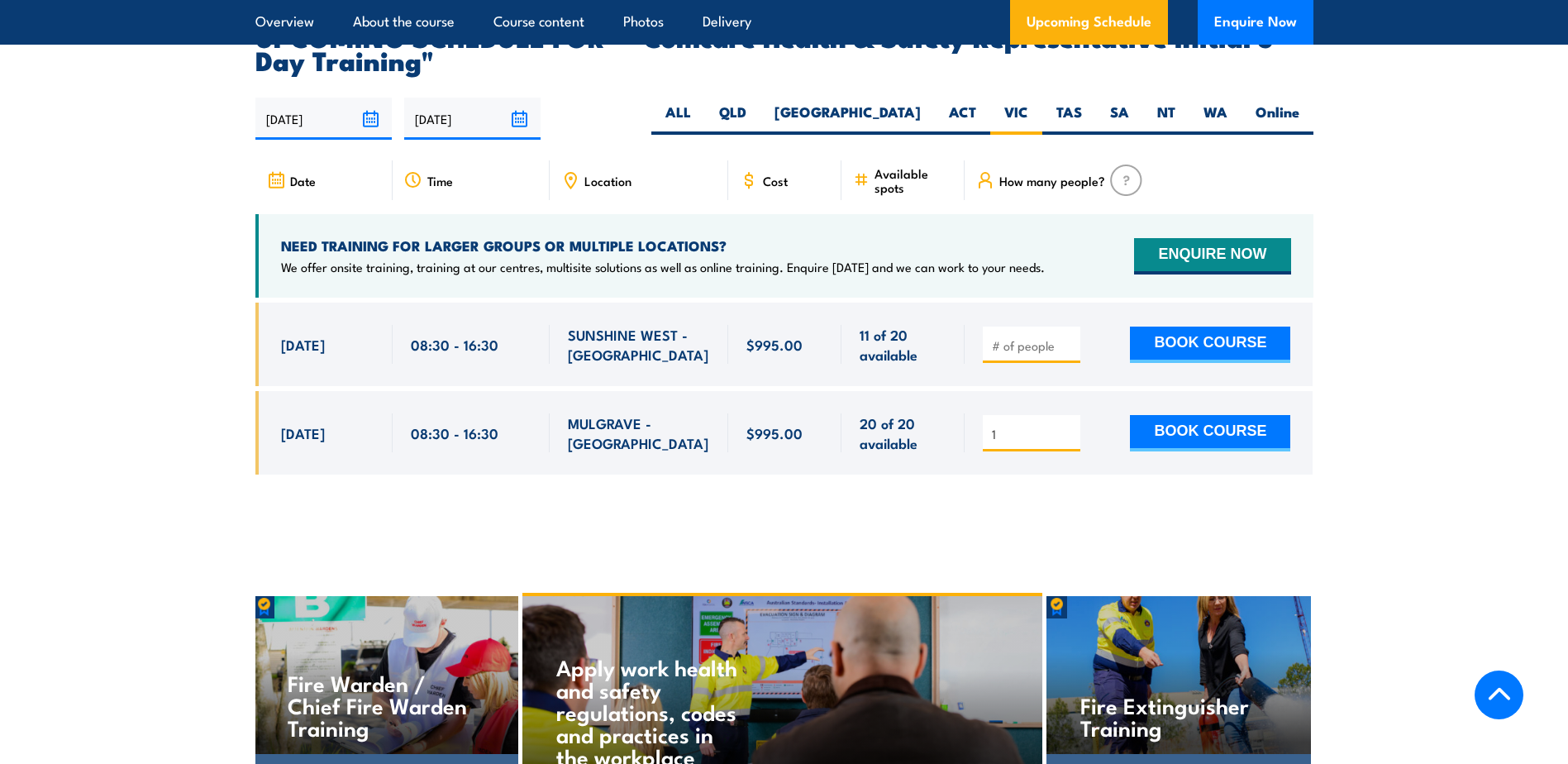
click at [1071, 426] on input "1" at bounding box center [1034, 434] width 83 height 17
click at [1071, 426] on input "2" at bounding box center [1034, 434] width 83 height 17
click at [1071, 426] on input "3" at bounding box center [1034, 434] width 83 height 17
click at [1071, 426] on input "4" at bounding box center [1034, 434] width 83 height 17
type input "5"
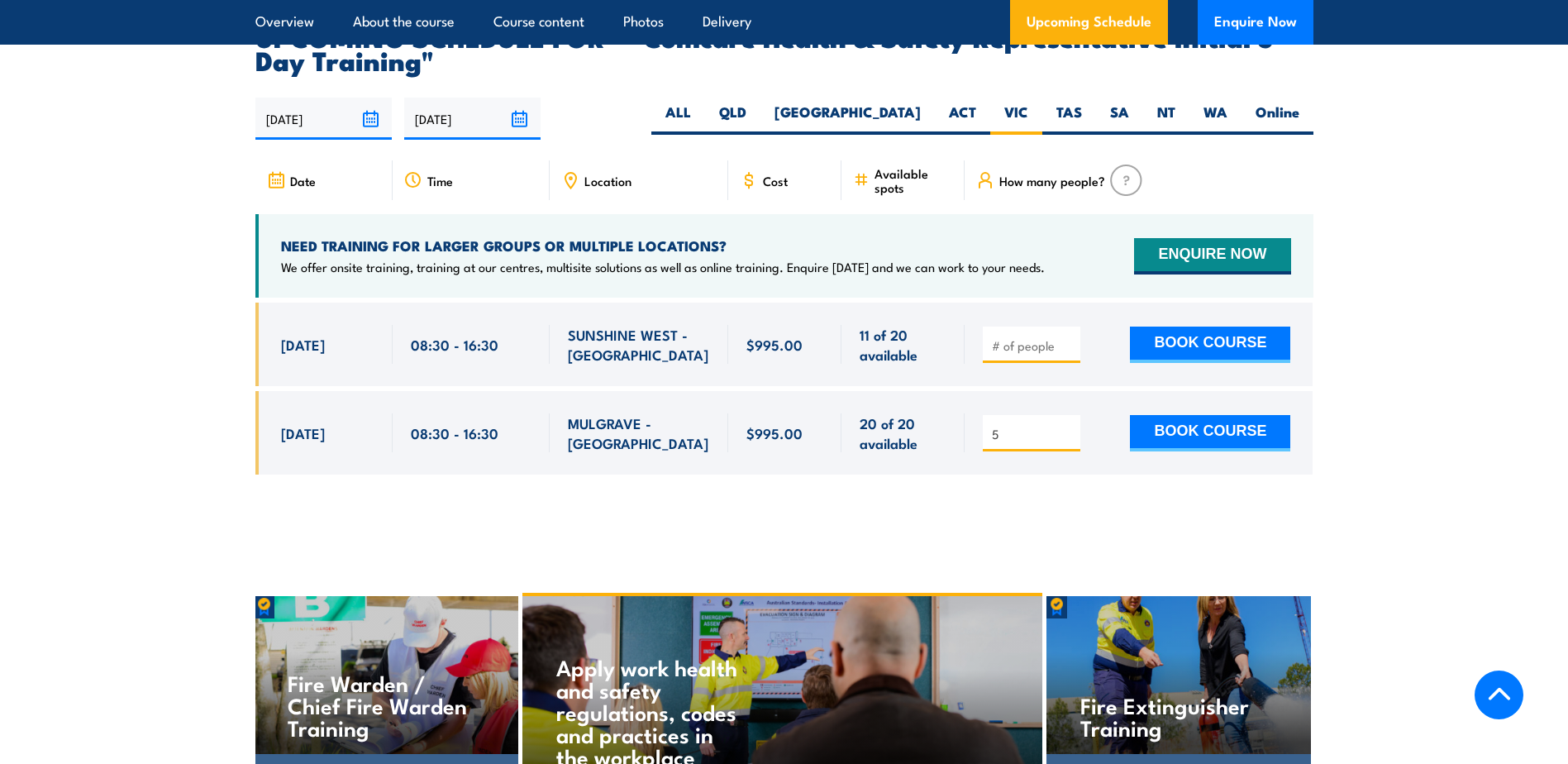
click at [1071, 426] on input "5" at bounding box center [1034, 434] width 83 height 17
click at [1178, 238] on button "ENQUIRE NOW" at bounding box center [1212, 256] width 156 height 36
